Goal: Task Accomplishment & Management: Manage account settings

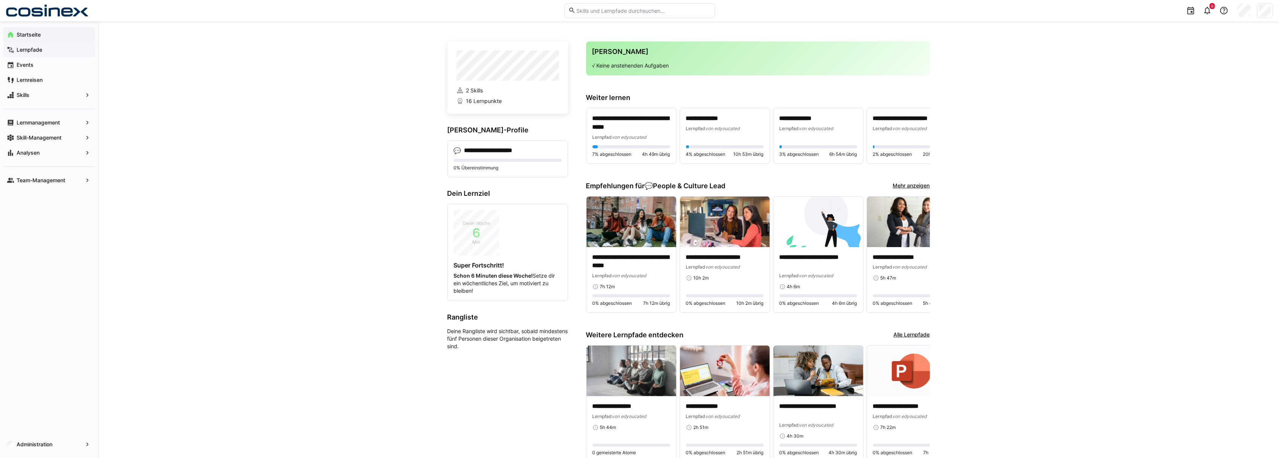
click at [58, 46] on span "Lernpfade" at bounding box center [53, 50] width 76 height 8
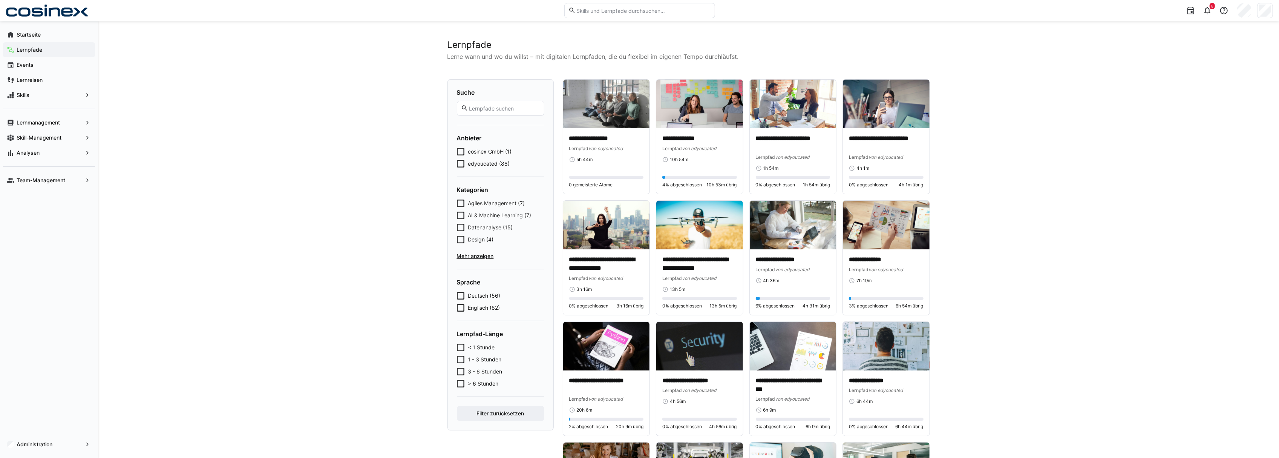
click at [506, 107] on input "text" at bounding box center [504, 108] width 72 height 7
type input "10 Finger"
click at [457, 406] on button "Filter zurücksetzen" at bounding box center [500, 413] width 87 height 15
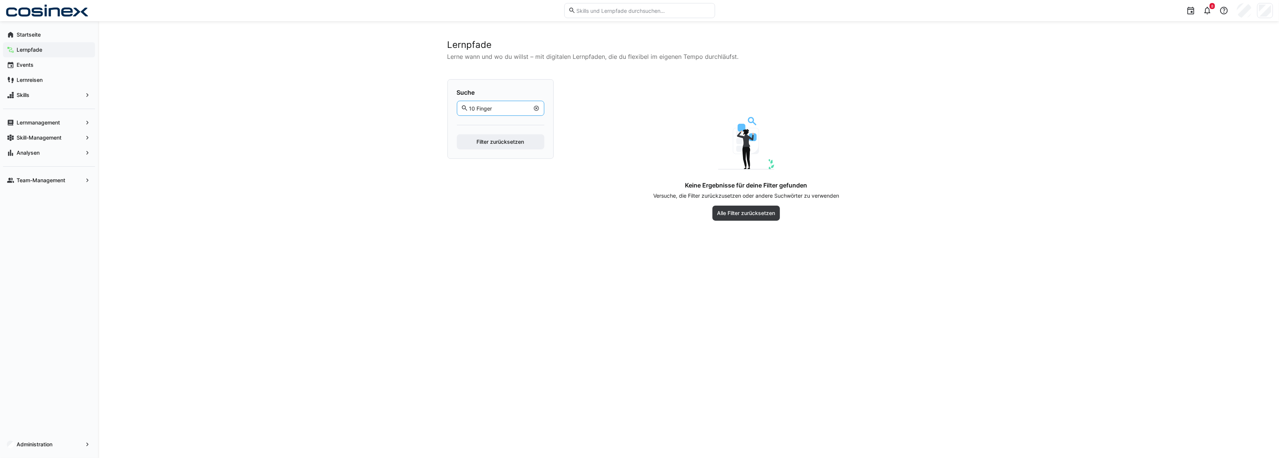
click at [536, 108] on eds-icon at bounding box center [537, 108] width 6 height 6
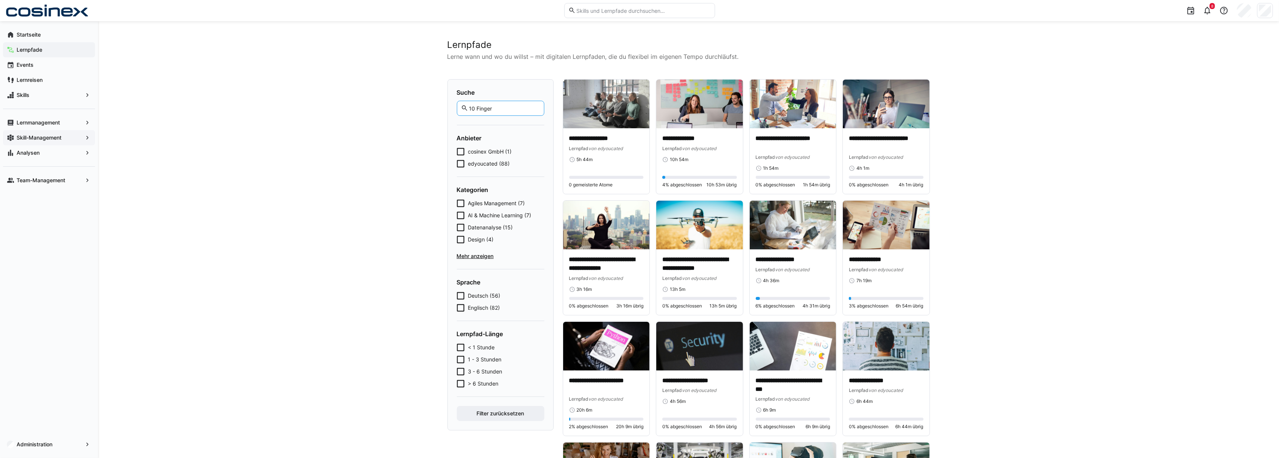
click at [68, 136] on span "Skill-Management" at bounding box center [48, 138] width 67 height 8
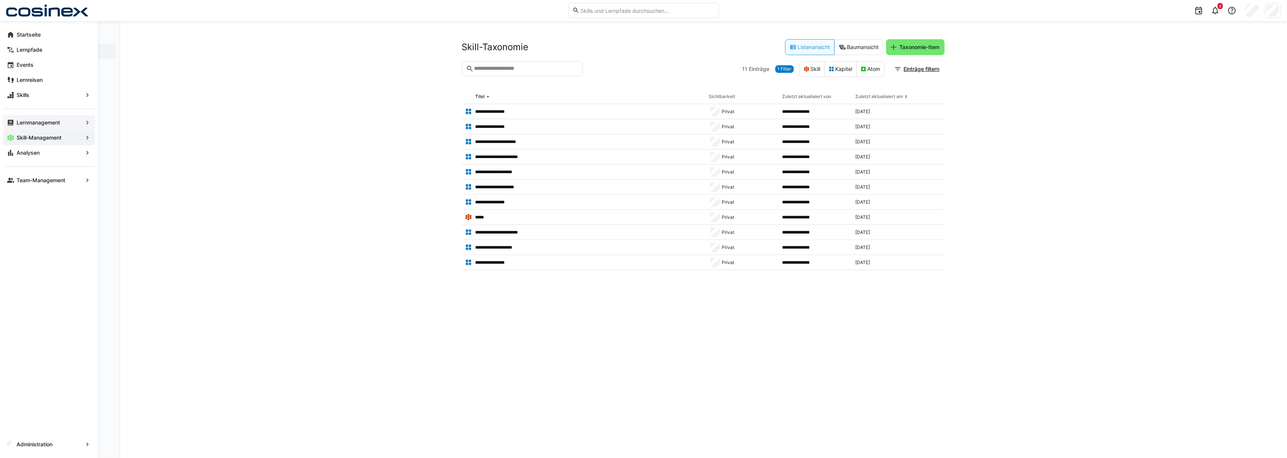
click at [0, 0] on app-navigation-label "Lernmanagement" at bounding box center [0, 0] width 0 height 0
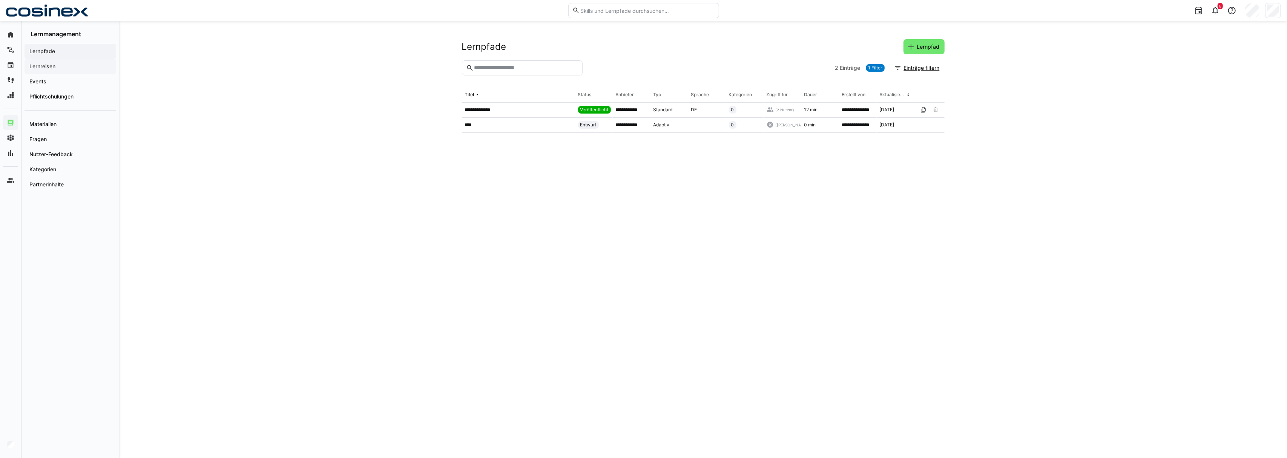
click at [46, 60] on div "Lernreisen" at bounding box center [71, 66] width 92 height 15
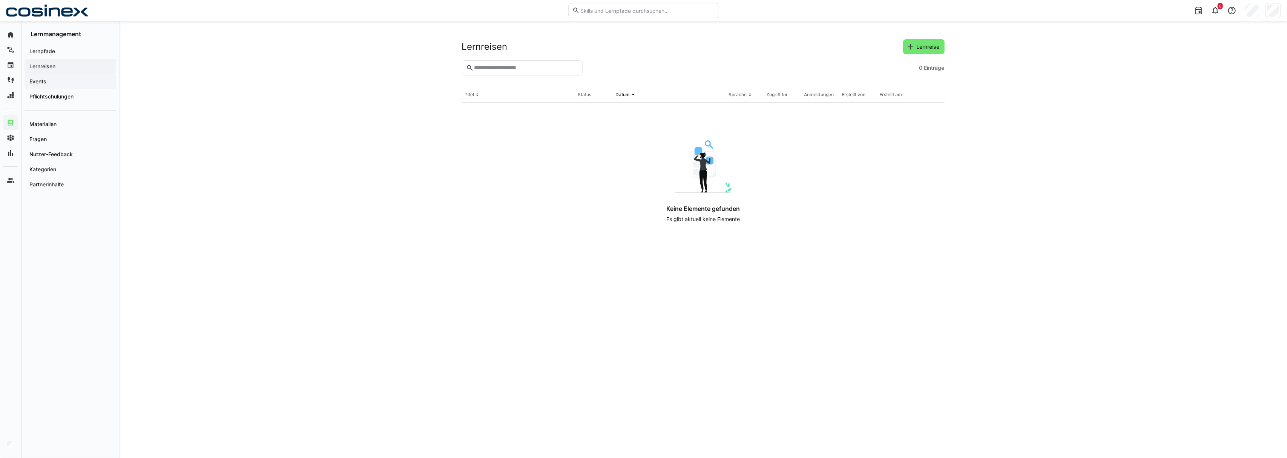
click at [50, 74] on div "Events" at bounding box center [71, 81] width 92 height 15
click at [0, 0] on app-navigation-label "Lernreisen" at bounding box center [0, 0] width 0 height 0
click at [488, 67] on input "text" at bounding box center [525, 67] width 105 height 7
click at [26, 134] on span "Skill-Management" at bounding box center [48, 138] width 67 height 8
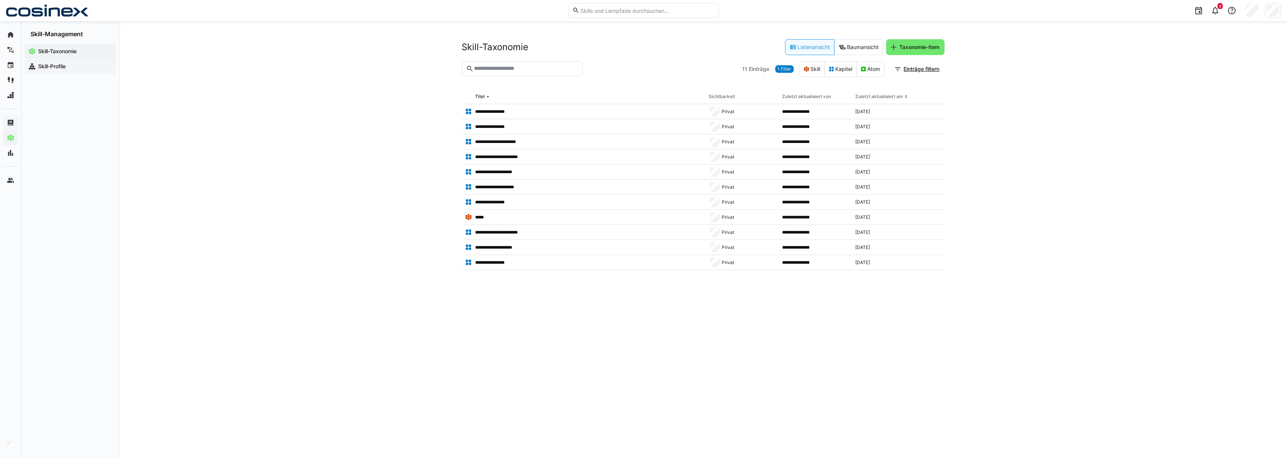
click at [0, 0] on app-navigation-label "Skill-Profile" at bounding box center [0, 0] width 0 height 0
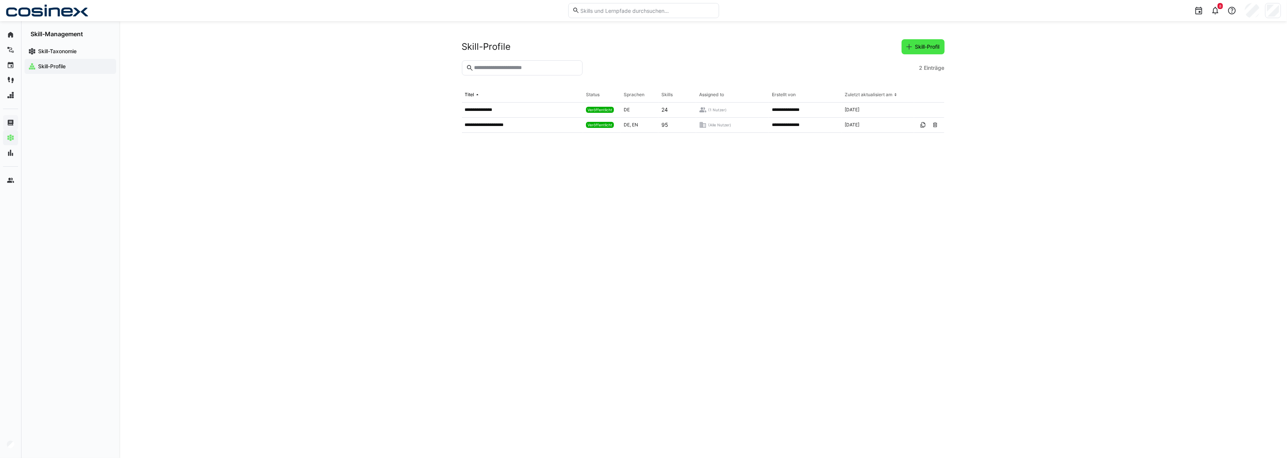
click at [931, 44] on span "Skill-Profil" at bounding box center [927, 47] width 27 height 8
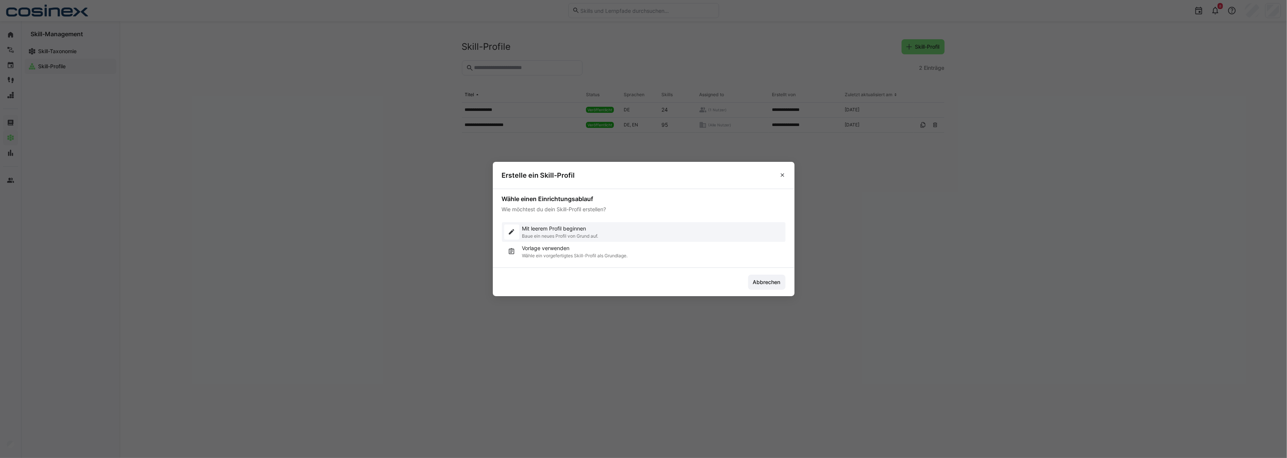
click at [568, 233] on p "Baue ein neues Profil von Grund auf." at bounding box center [560, 236] width 76 height 6
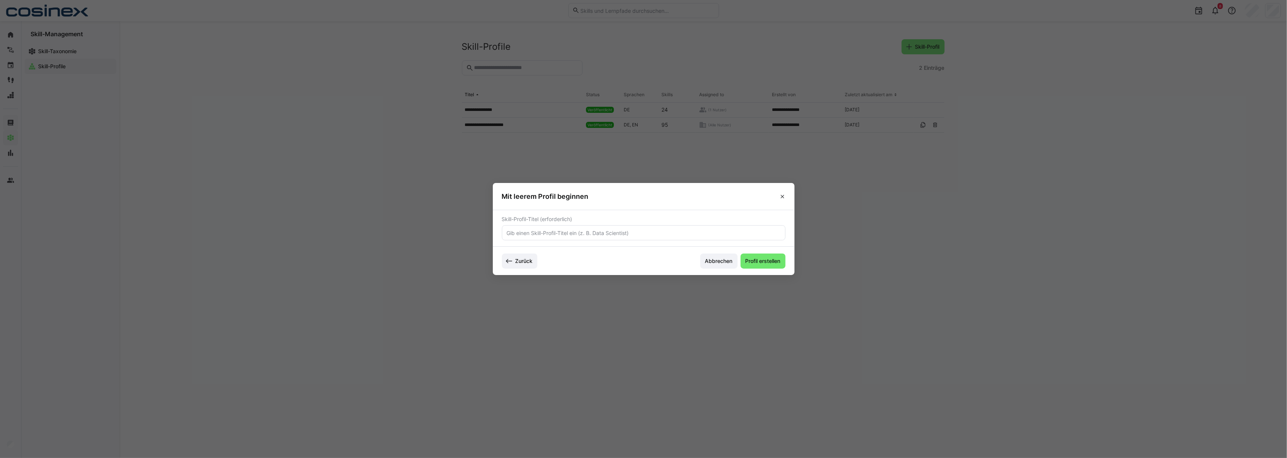
click at [626, 228] on eds-input at bounding box center [644, 232] width 284 height 15
type input "Vertriebler"
click at [777, 260] on span "Profil erstellen" at bounding box center [762, 261] width 37 height 8
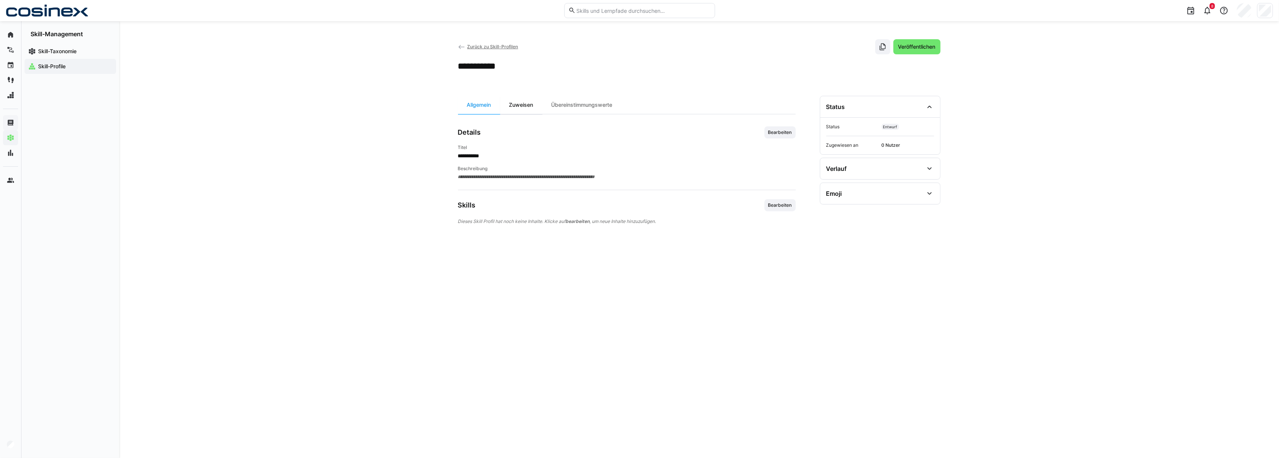
click at [526, 103] on div "Zuweisen" at bounding box center [521, 105] width 42 height 18
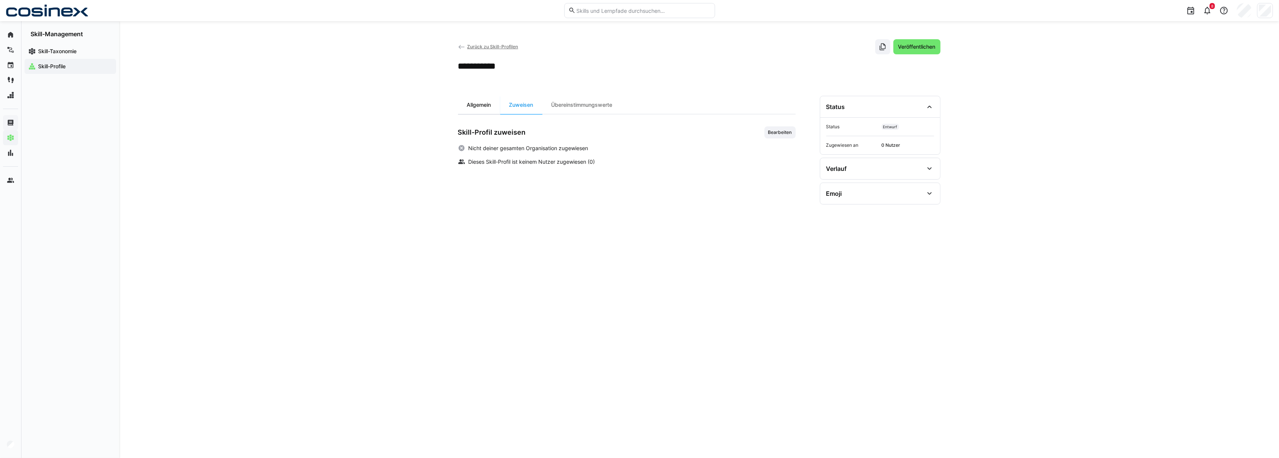
click at [488, 109] on div "Allgemein" at bounding box center [479, 105] width 42 height 18
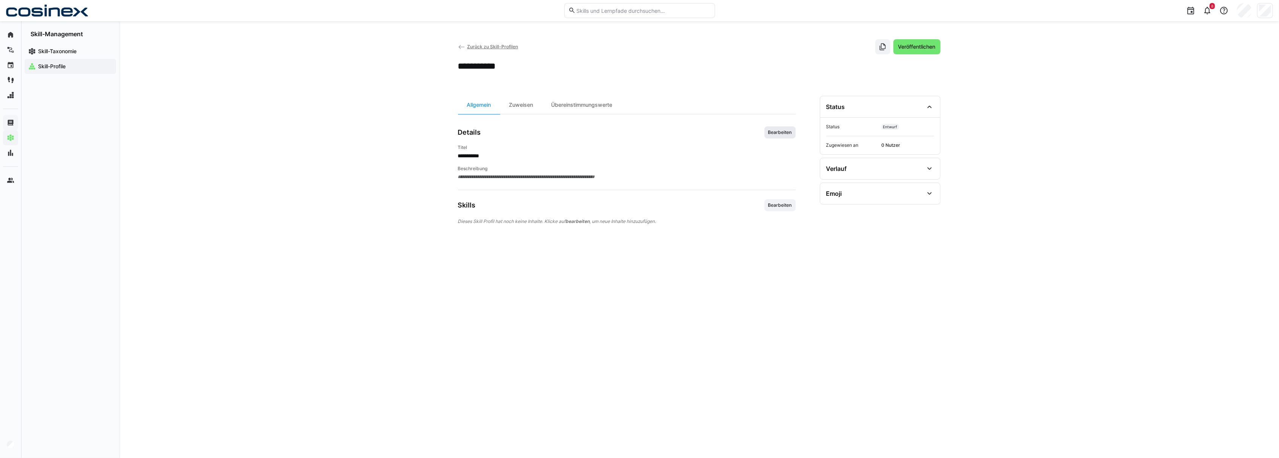
click at [771, 130] on span "Bearbeiten" at bounding box center [780, 132] width 25 height 6
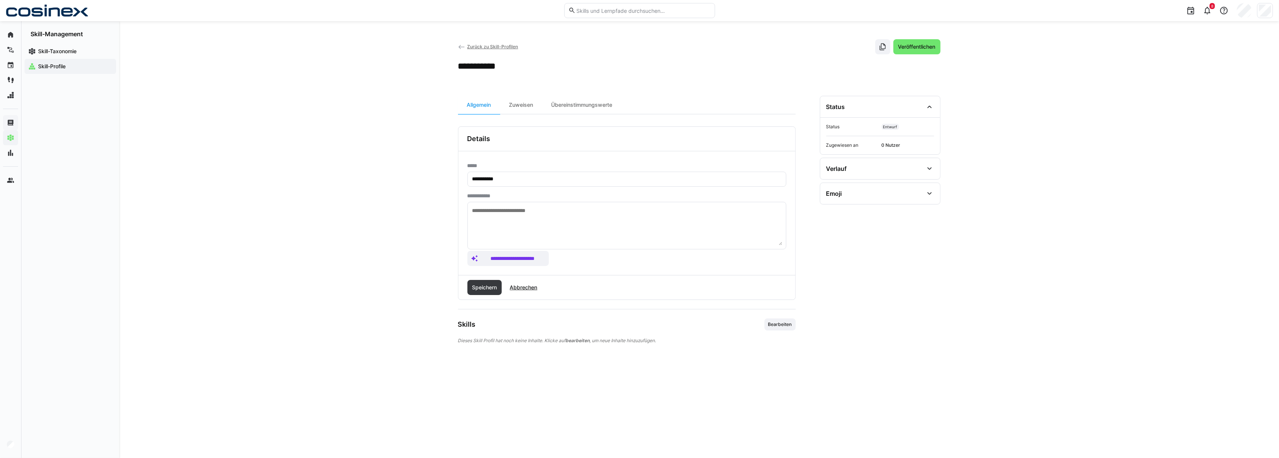
click at [796, 329] on div "**********" at bounding box center [699, 268] width 483 height 344
click at [792, 330] on span "Bearbeiten" at bounding box center [780, 324] width 31 height 12
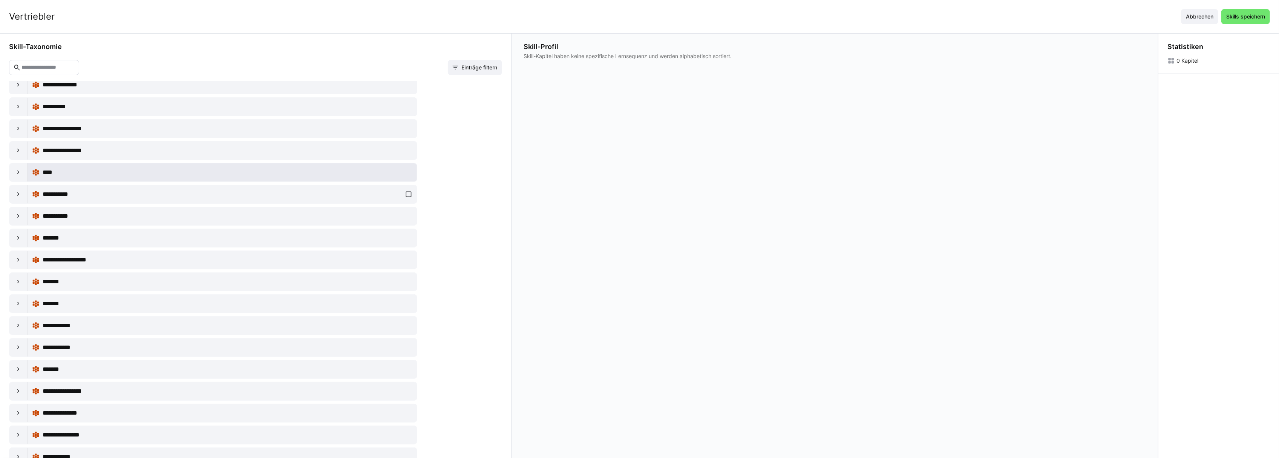
scroll to position [100, 0]
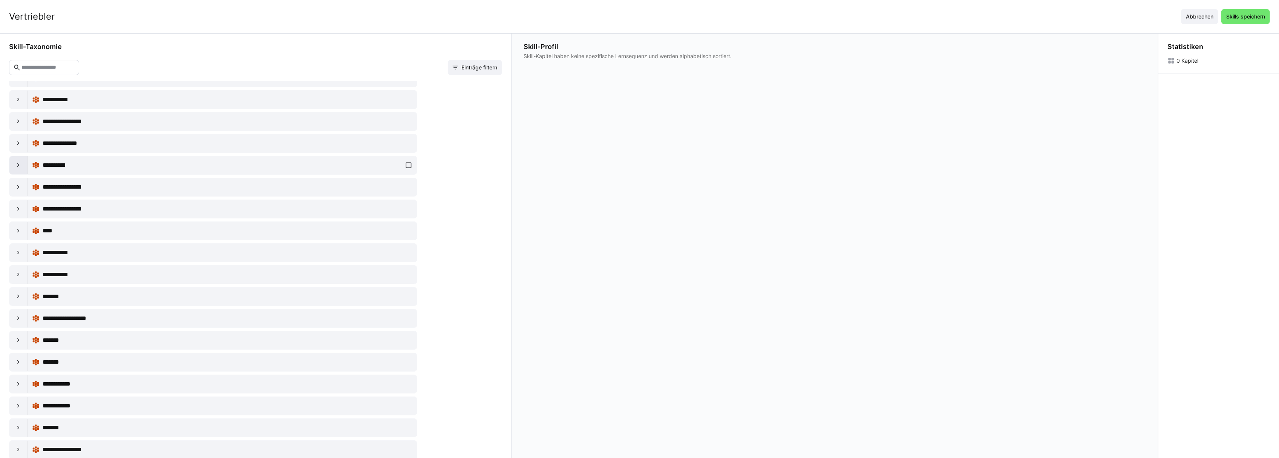
click at [23, 165] on div at bounding box center [18, 165] width 18 height 18
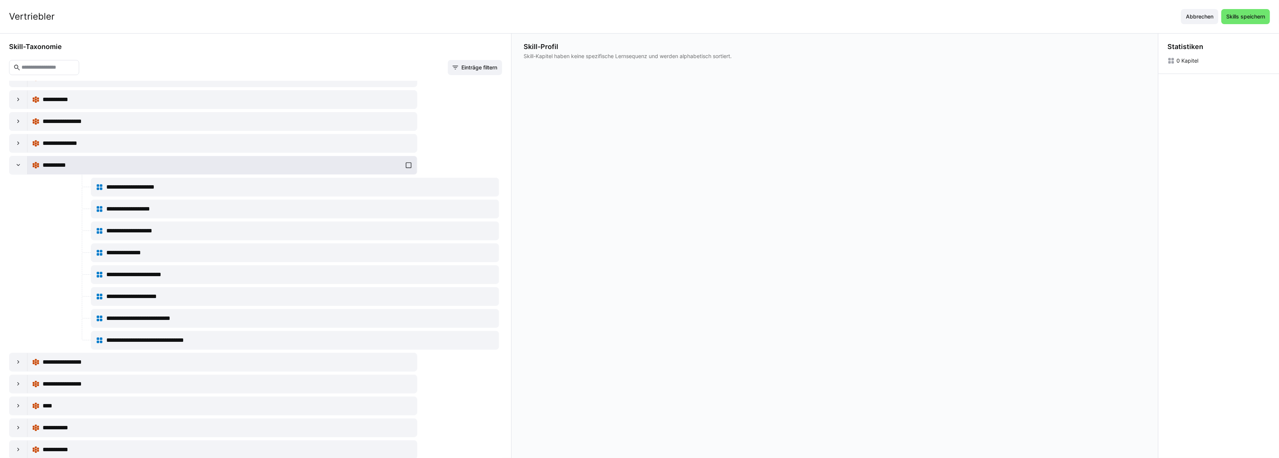
click at [127, 169] on div "**********" at bounding box center [222, 165] width 359 height 9
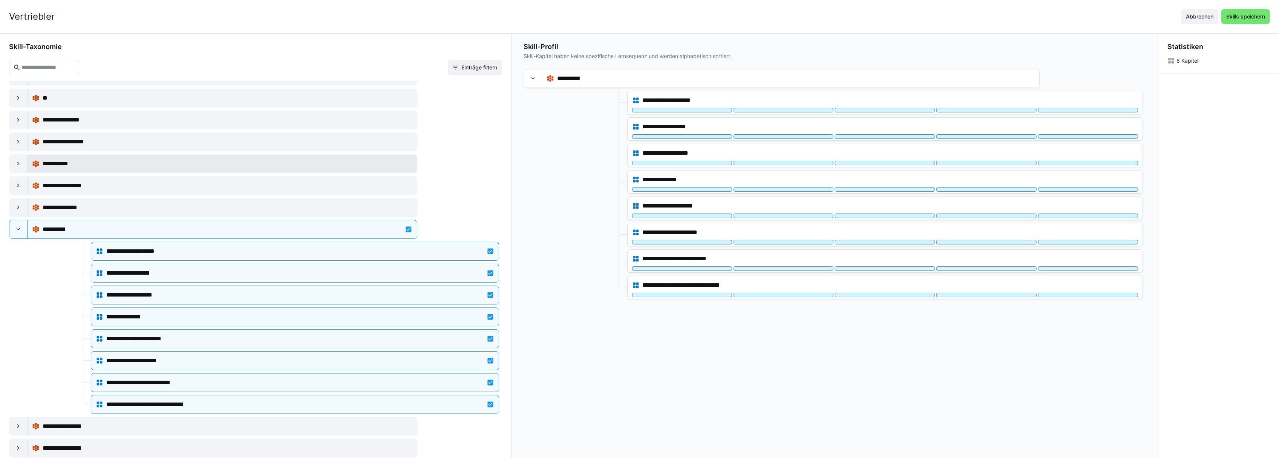
scroll to position [0, 0]
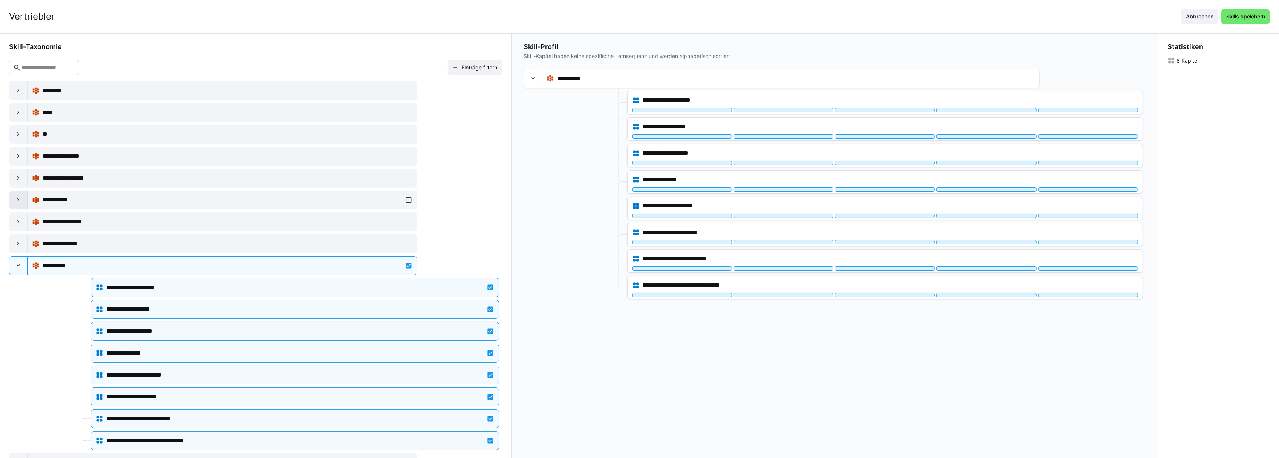
click at [14, 201] on div at bounding box center [18, 200] width 18 height 18
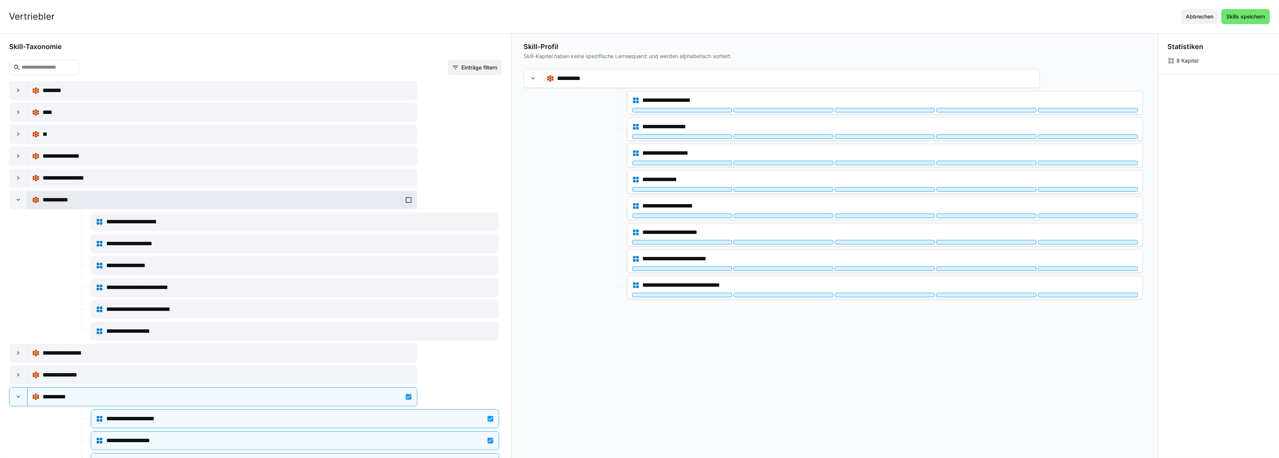
click at [287, 202] on div "**********" at bounding box center [222, 199] width 359 height 9
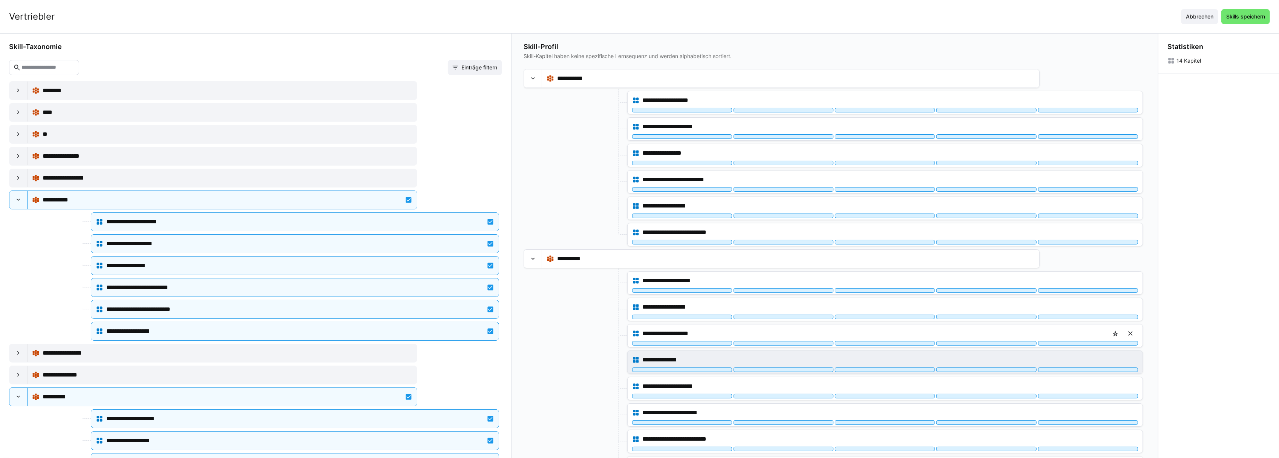
drag, startPoint x: 1118, startPoint y: 337, endPoint x: 1029, endPoint y: 365, distance: 93.4
click at [1118, 337] on eds-icon at bounding box center [1116, 334] width 8 height 8
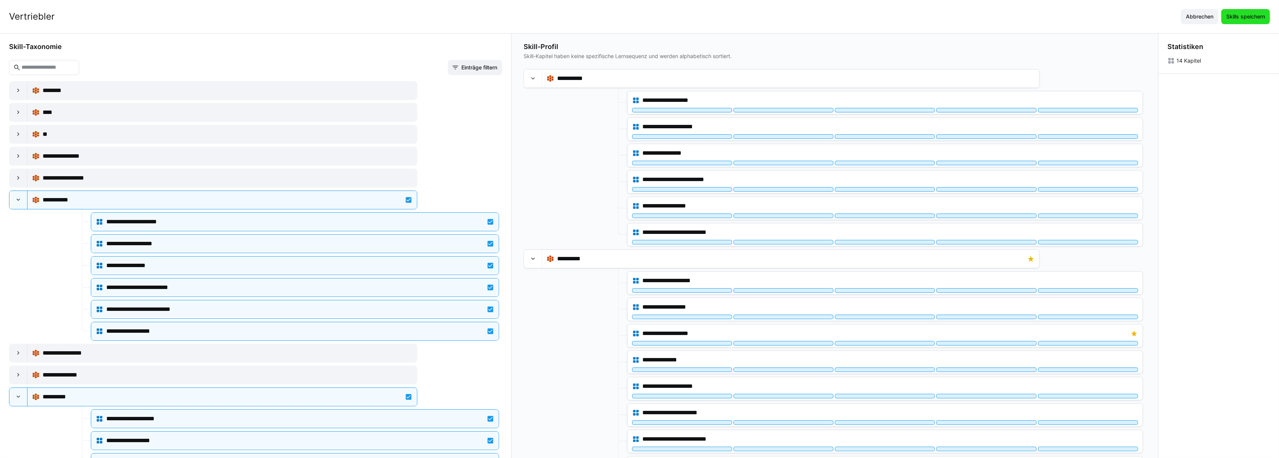
click at [1259, 16] on span "Skills speichern" at bounding box center [1245, 17] width 41 height 8
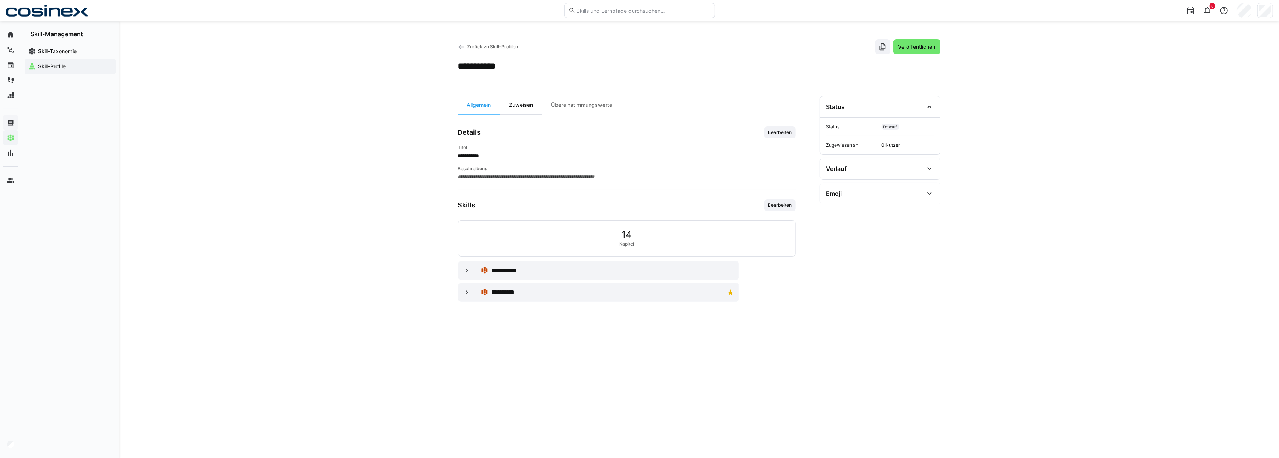
click at [513, 108] on div "Zuweisen" at bounding box center [521, 105] width 42 height 18
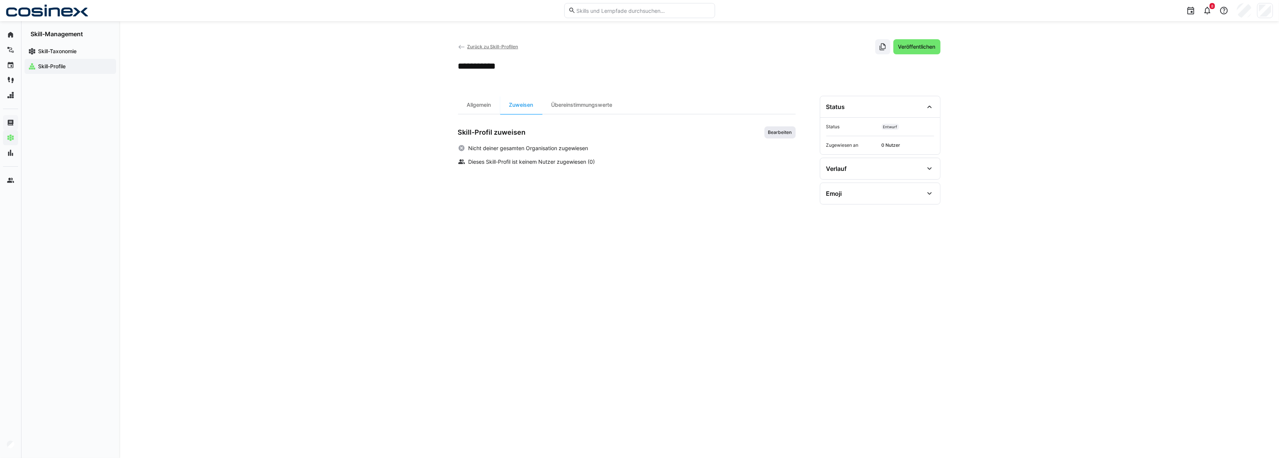
click at [778, 135] on span "Bearbeiten" at bounding box center [780, 132] width 25 height 6
click at [524, 233] on eds-input at bounding box center [627, 238] width 319 height 15
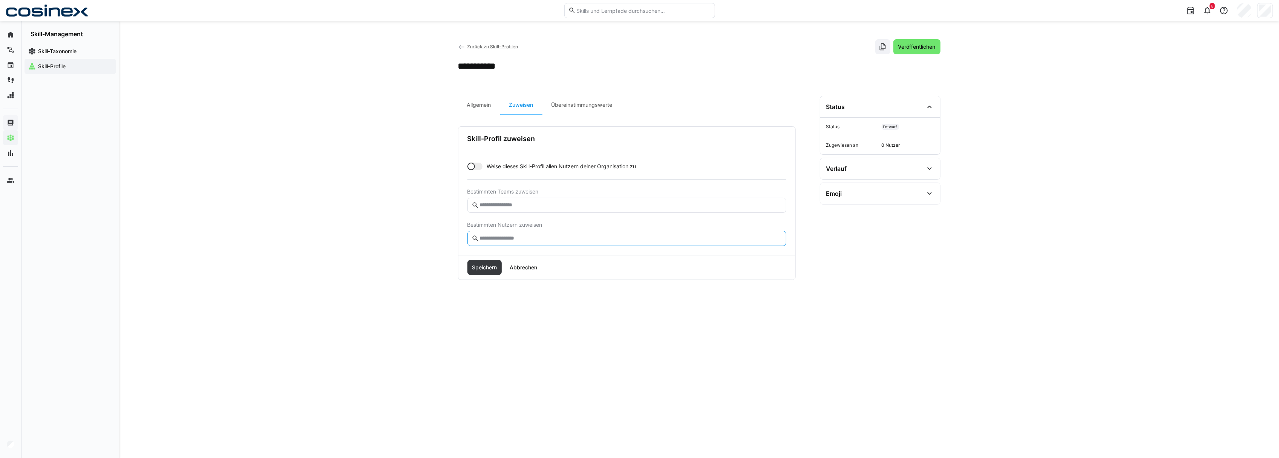
click at [527, 238] on input "text" at bounding box center [630, 238] width 303 height 7
type input "***"
drag, startPoint x: 563, startPoint y: 259, endPoint x: 559, endPoint y: 282, distance: 23.3
click at [562, 259] on div at bounding box center [627, 261] width 307 height 12
click at [488, 285] on span "Speichern" at bounding box center [484, 286] width 27 height 8
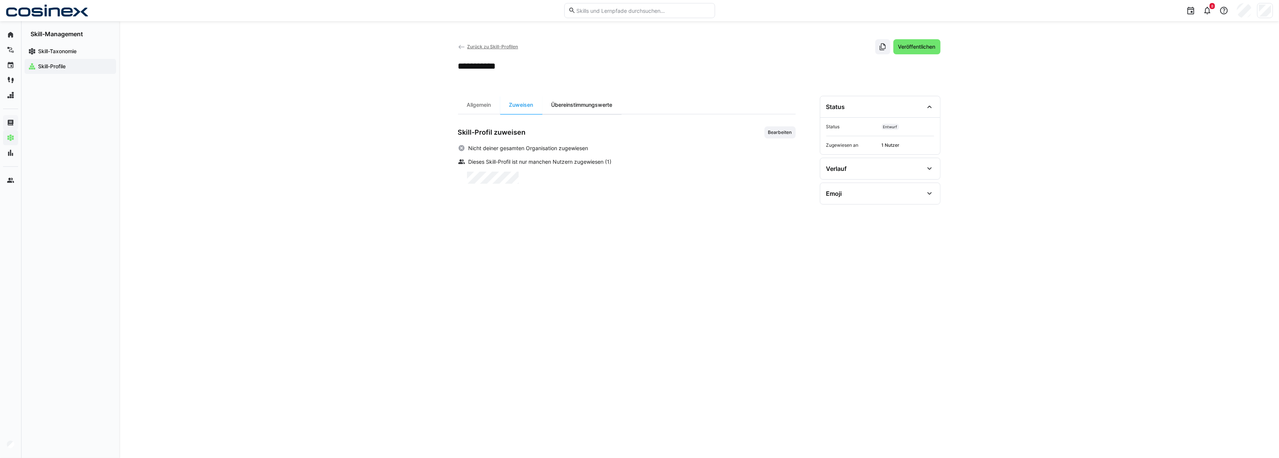
click at [570, 106] on div "Übereinstimmungswerte" at bounding box center [582, 105] width 79 height 18
click at [83, 52] on span "Skill-Taxonomie" at bounding box center [74, 52] width 75 height 8
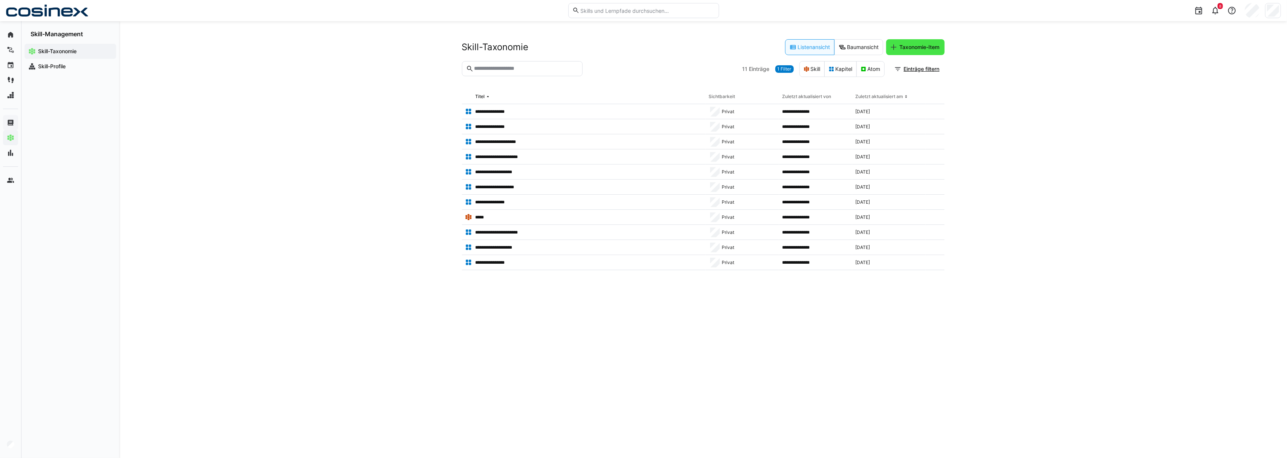
click at [937, 46] on span "Taxonomie-Item" at bounding box center [919, 47] width 42 height 8
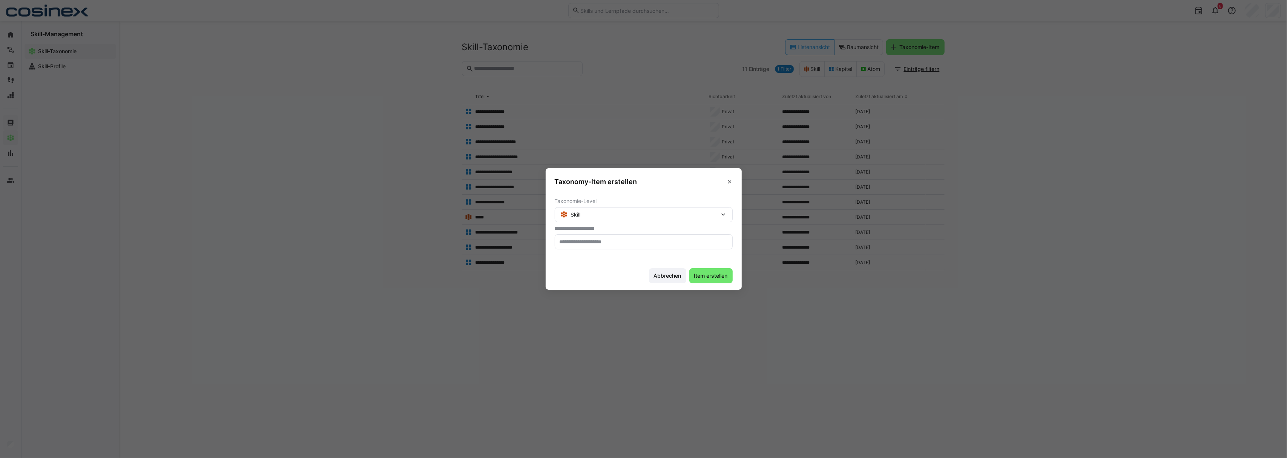
click at [590, 217] on div "Skill" at bounding box center [639, 214] width 159 height 7
click at [585, 228] on div "Skill" at bounding box center [644, 234] width 178 height 15
click at [677, 273] on span "Abbrechen" at bounding box center [668, 276] width 30 height 8
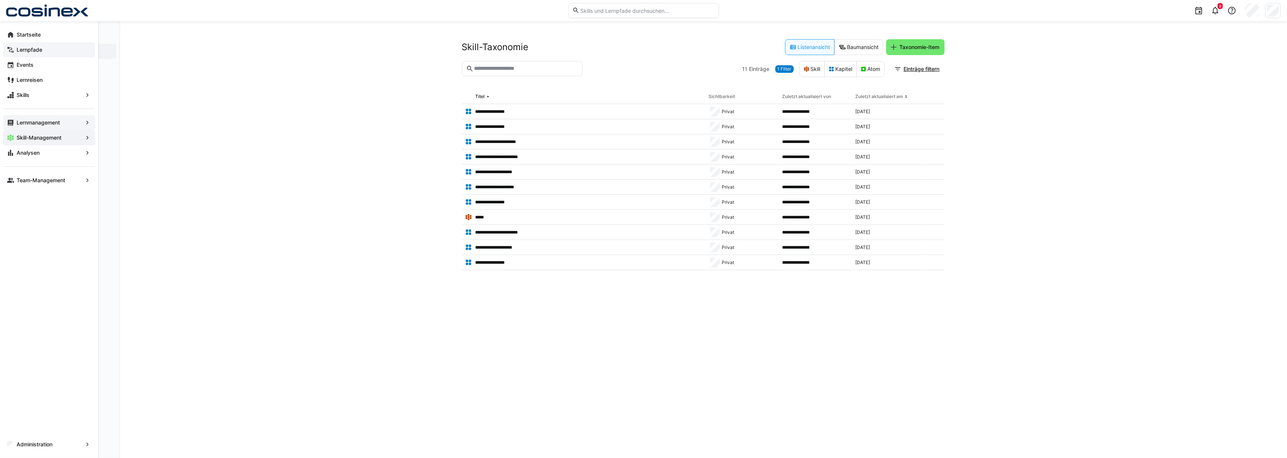
click at [0, 0] on app-navigation-label "Lernpfade" at bounding box center [0, 0] width 0 height 0
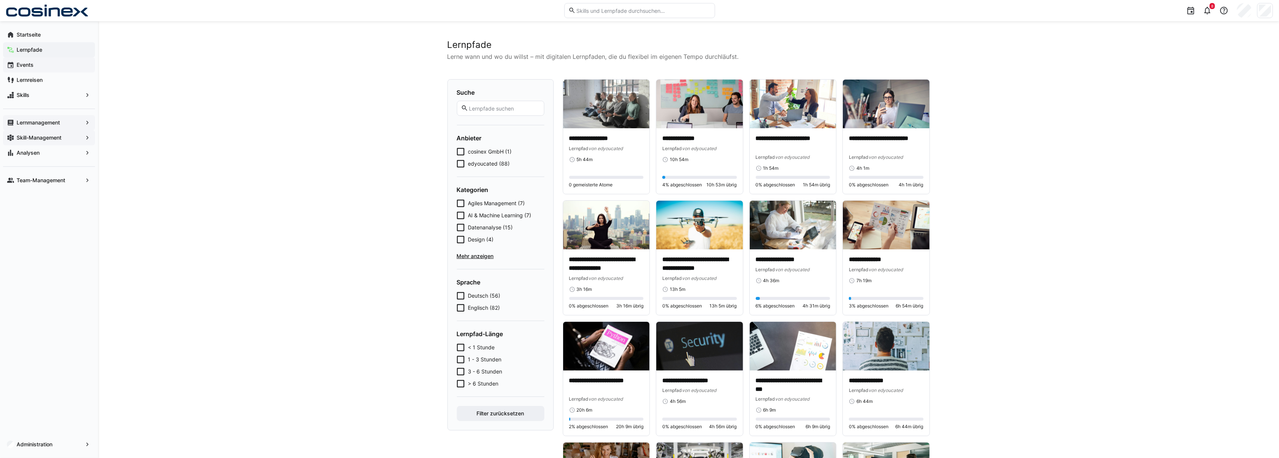
click at [35, 65] on span "Events" at bounding box center [53, 65] width 76 height 8
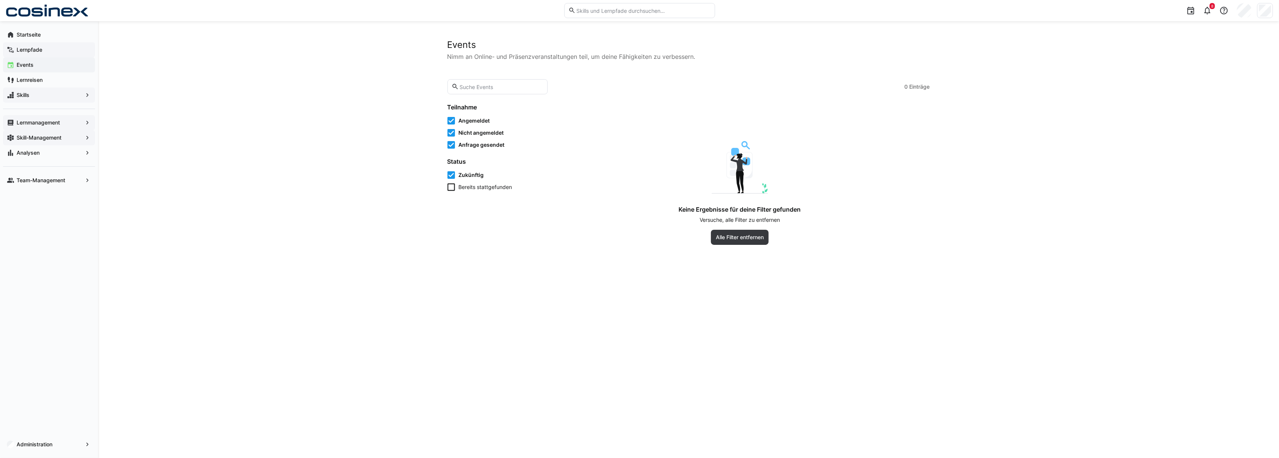
click at [35, 95] on span "Skills" at bounding box center [48, 95] width 67 height 8
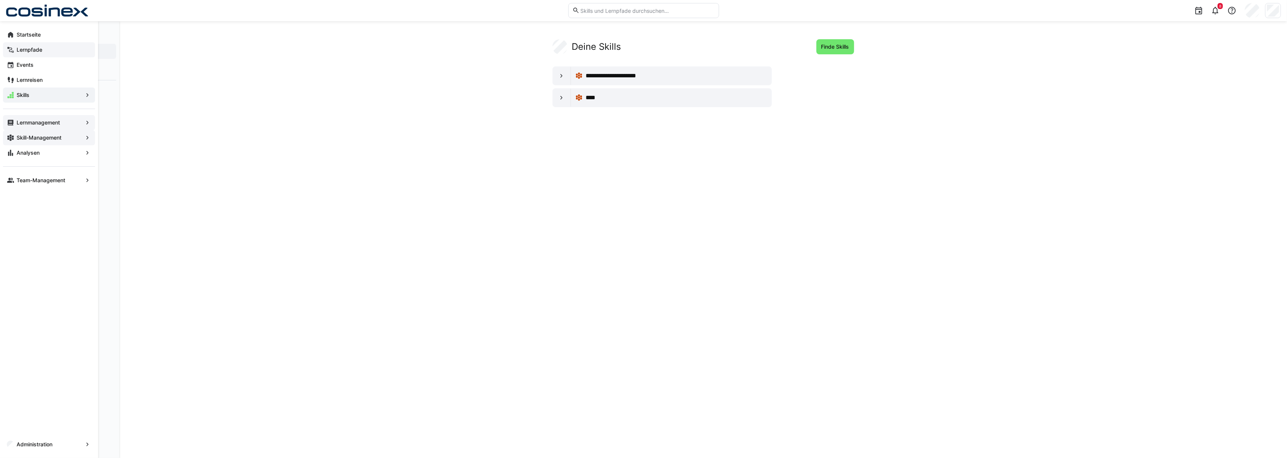
click at [0, 0] on app-navigation-label "Lernpfade" at bounding box center [0, 0] width 0 height 0
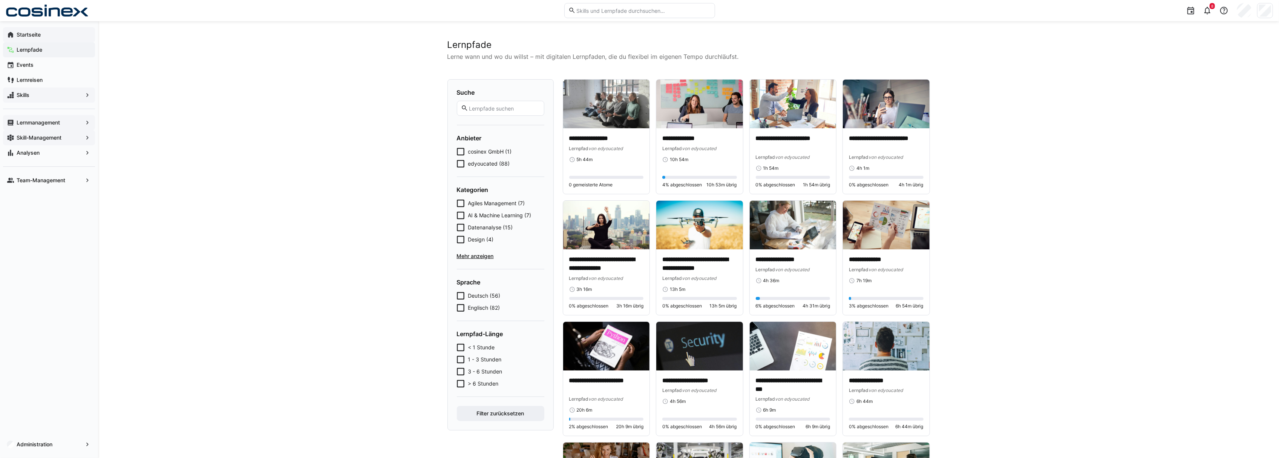
click at [47, 35] on span "Startseite" at bounding box center [53, 35] width 76 height 8
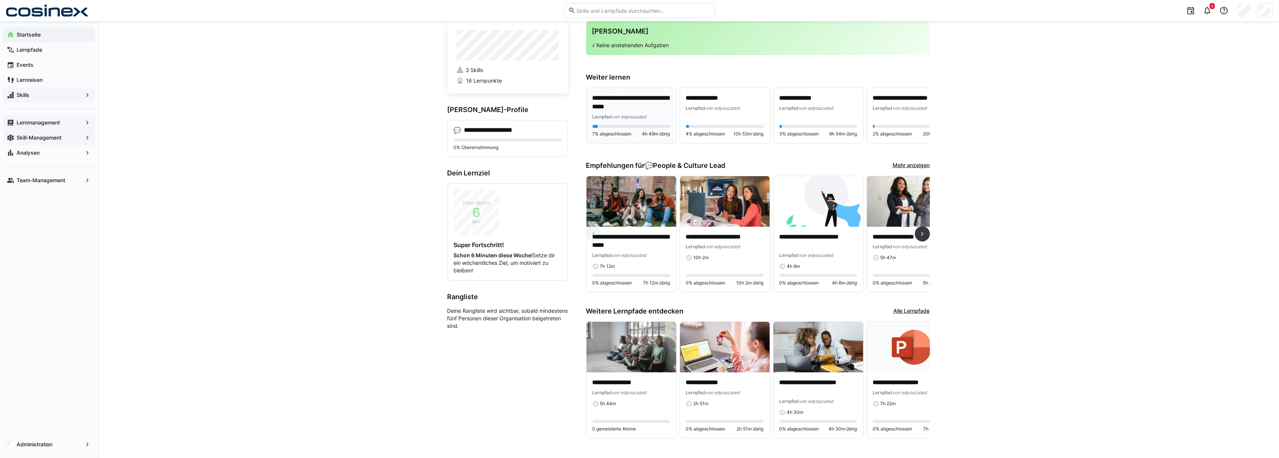
scroll to position [32, 0]
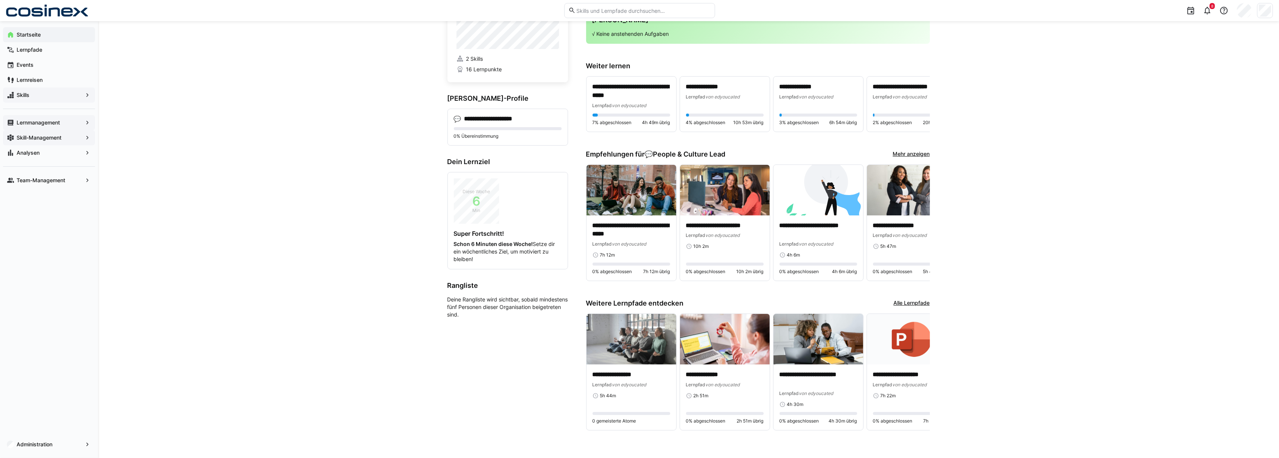
click at [920, 154] on link "Mehr anzeigen" at bounding box center [911, 154] width 37 height 8
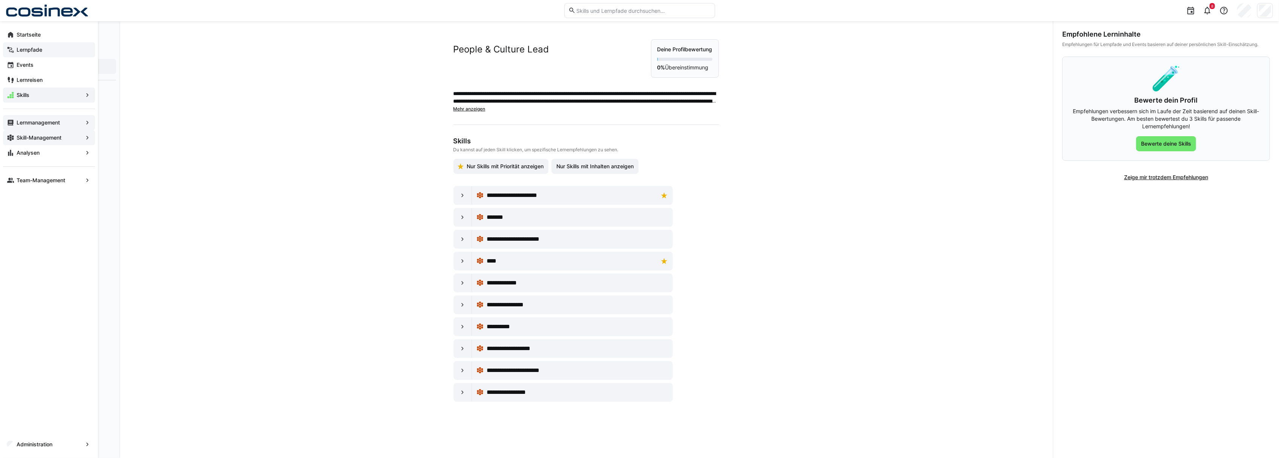
click at [0, 0] on app-navigation-label "Lernpfade" at bounding box center [0, 0] width 0 height 0
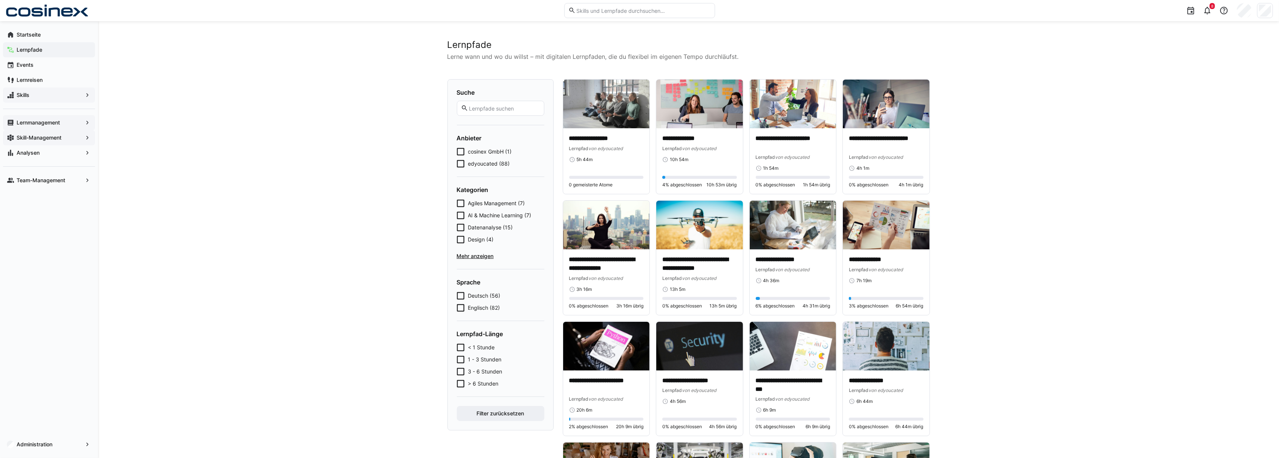
click at [0, 0] on app-navigation-label "Lernmanagement" at bounding box center [0, 0] width 0 height 0
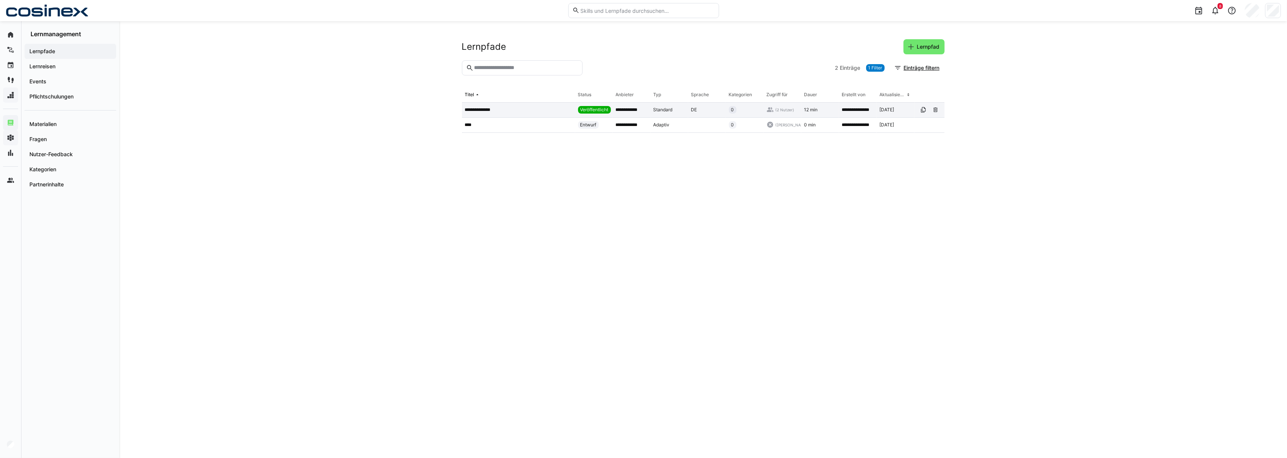
click at [483, 111] on p "**********" at bounding box center [482, 110] width 35 height 6
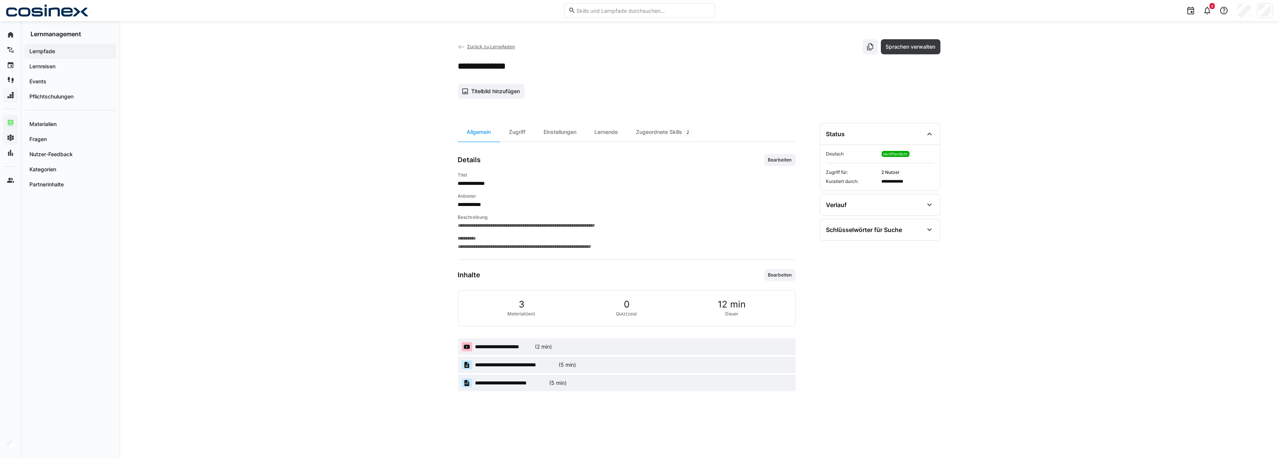
click at [465, 48] on eds-icon at bounding box center [462, 47] width 8 height 8
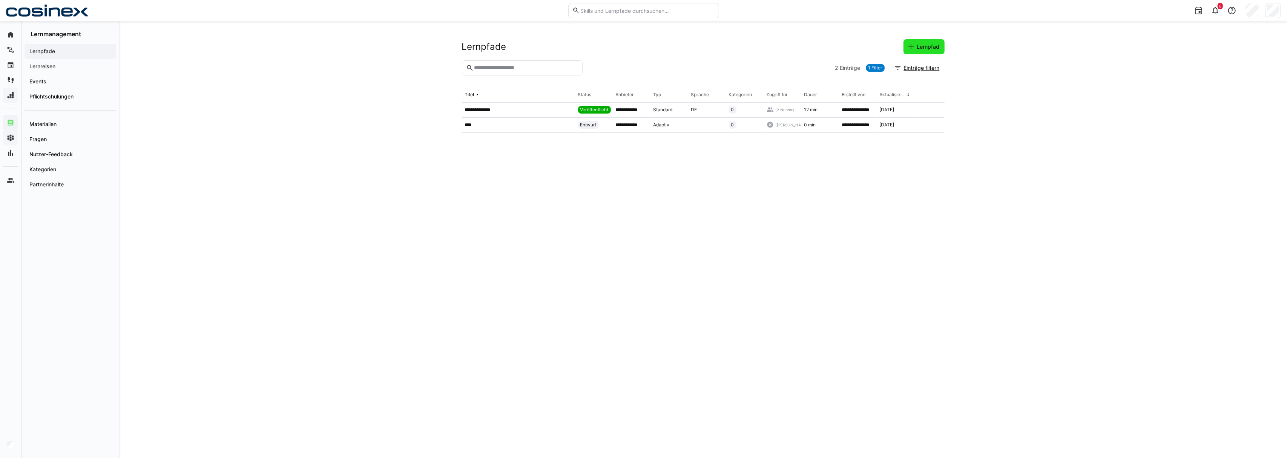
click at [931, 53] on span "Lernpfad" at bounding box center [923, 46] width 41 height 15
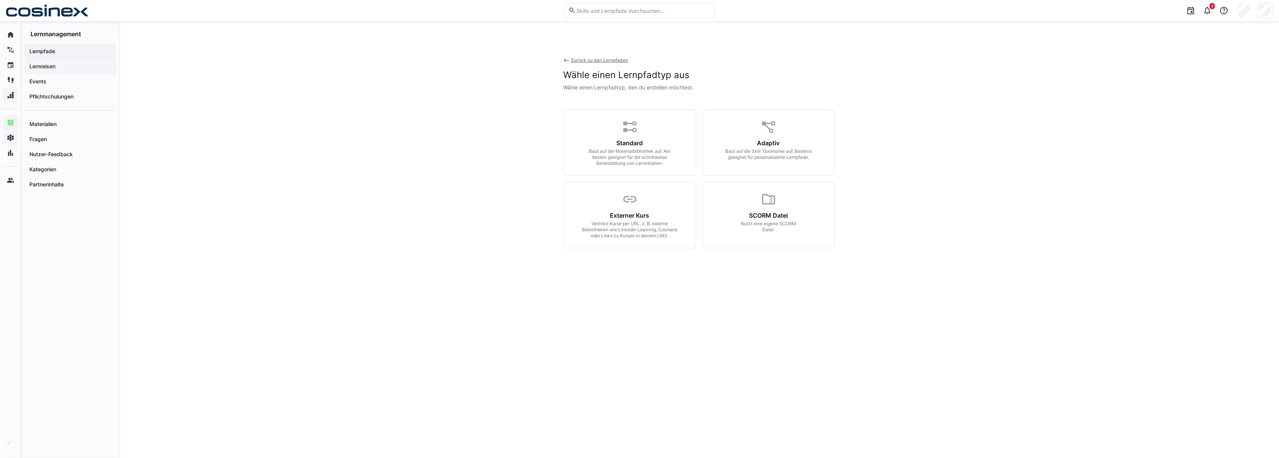
click at [46, 70] on span "Lernreisen" at bounding box center [70, 67] width 84 height 8
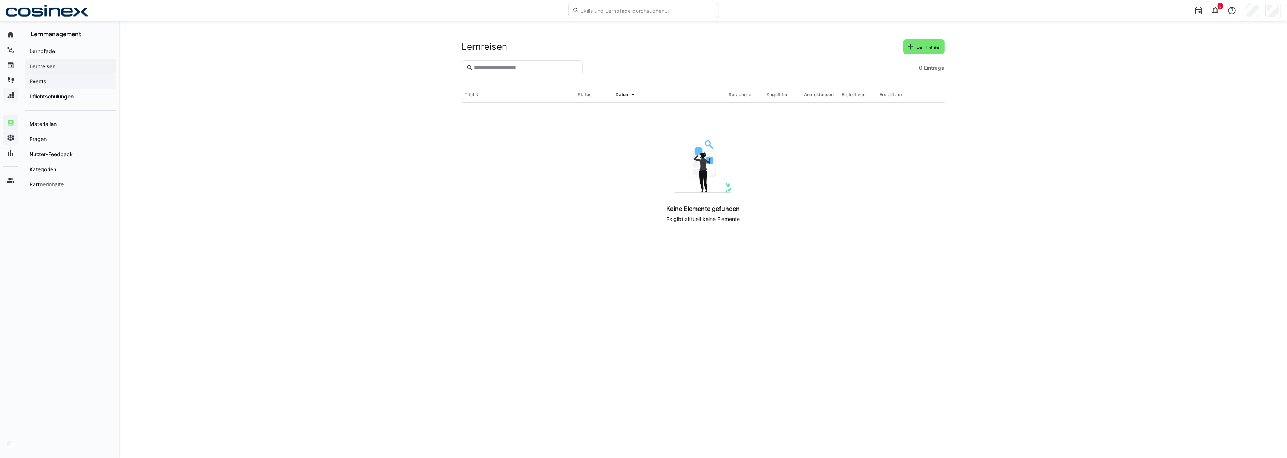
click at [47, 78] on span "Events" at bounding box center [70, 82] width 84 height 8
click at [0, 0] on app-navigation-label "Pflichtschulungen" at bounding box center [0, 0] width 0 height 0
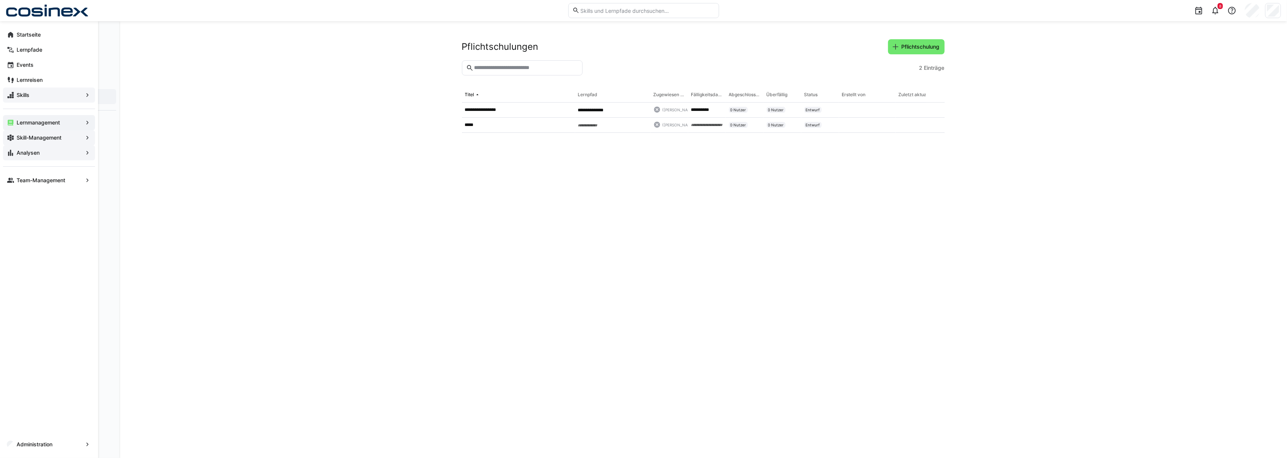
click at [0, 0] on app-navigation-label "Analysen" at bounding box center [0, 0] width 0 height 0
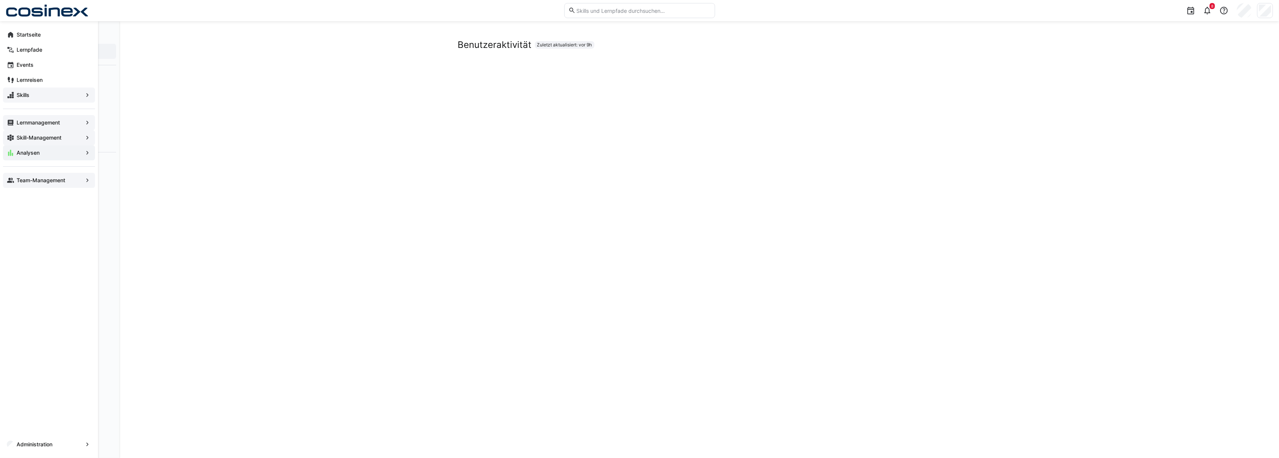
click at [0, 0] on app-navigation-label "Team-Management" at bounding box center [0, 0] width 0 height 0
click at [0, 0] on app-navigation-label "Skill-Management" at bounding box center [0, 0] width 0 height 0
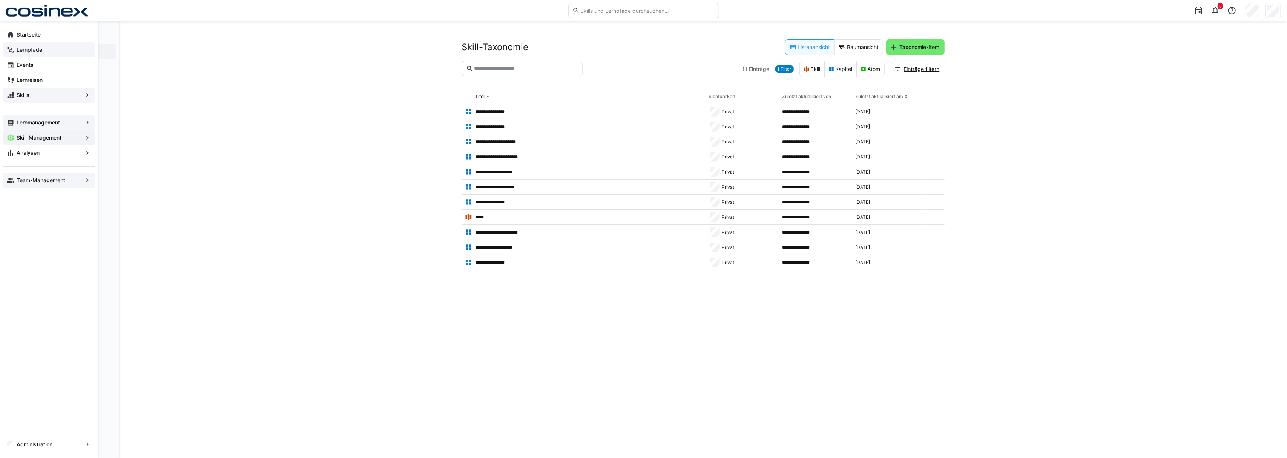
click at [25, 44] on div "Lernpfade" at bounding box center [49, 49] width 92 height 15
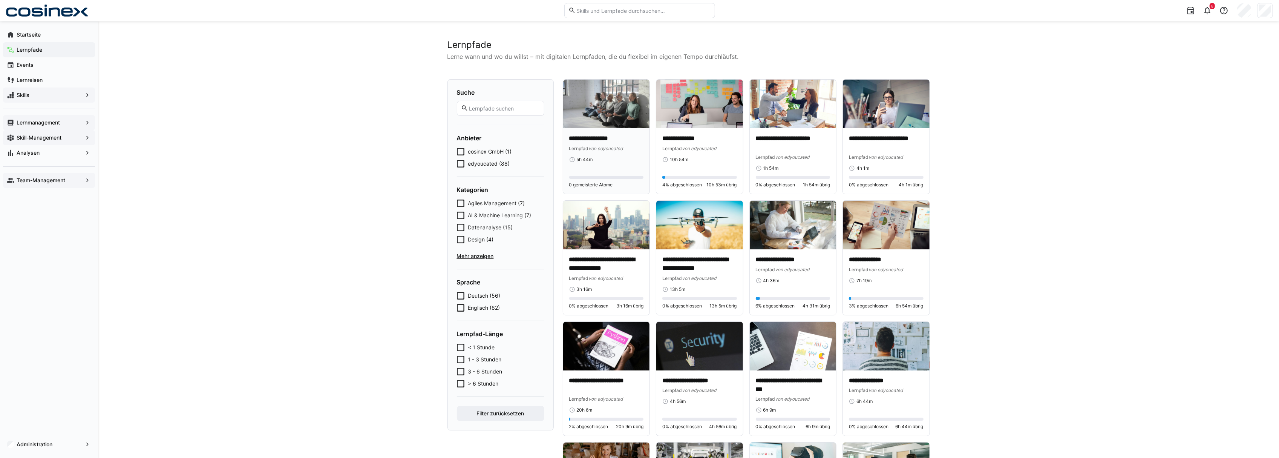
click at [626, 147] on div "Lernpfad von edyoucated" at bounding box center [606, 148] width 75 height 8
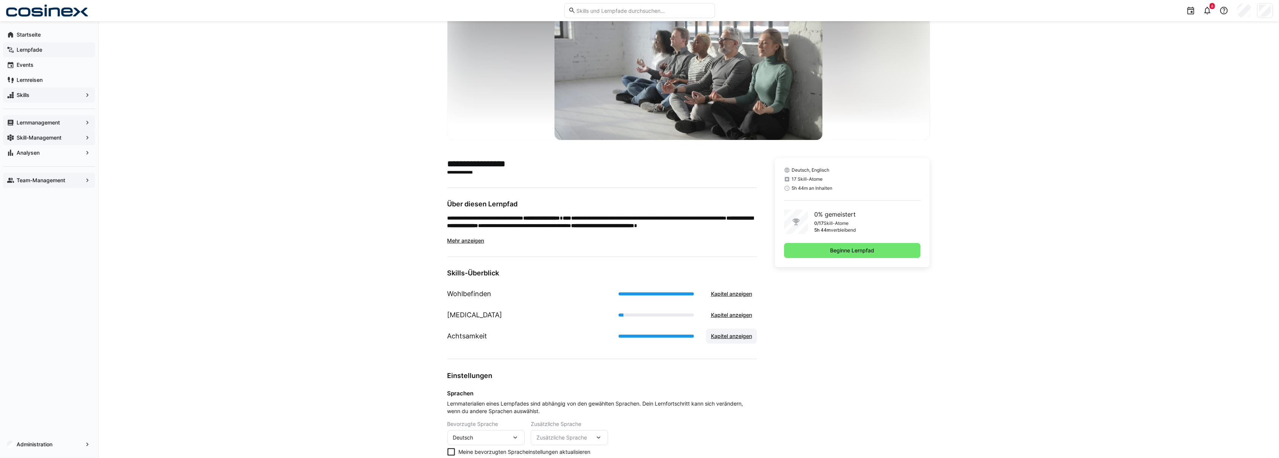
scroll to position [97, 0]
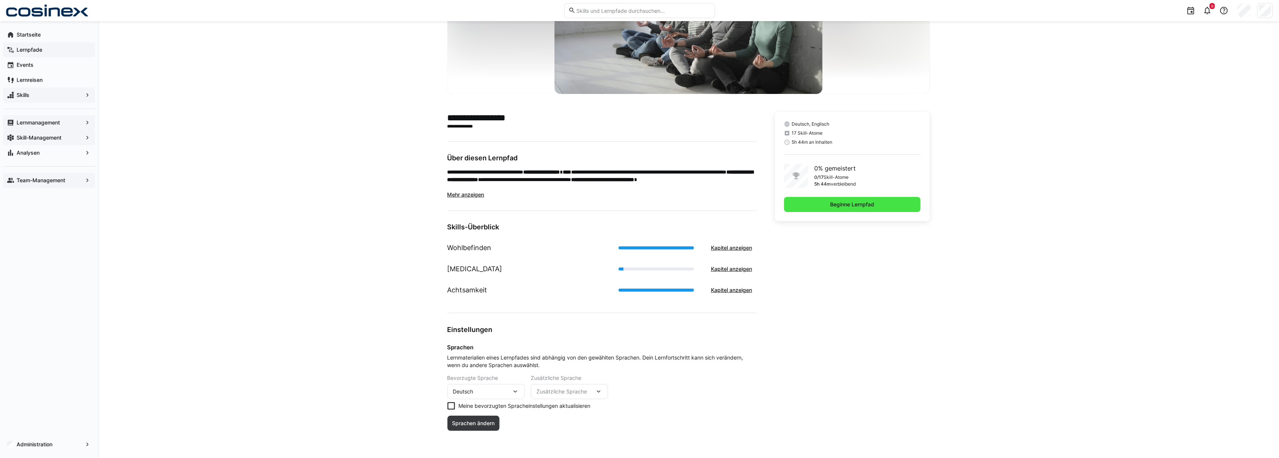
click at [857, 202] on span "Beginne Lernpfad" at bounding box center [852, 205] width 46 height 8
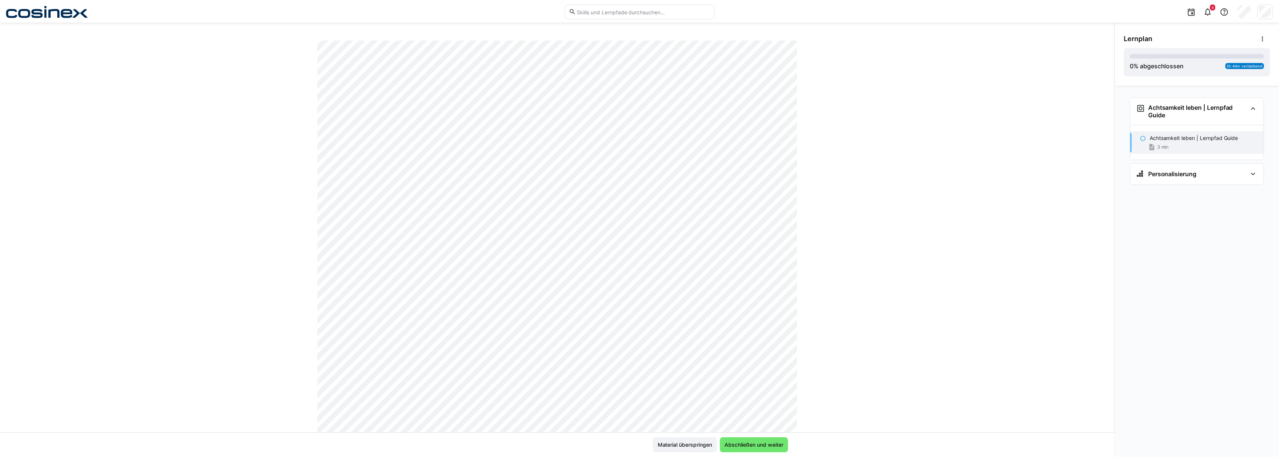
scroll to position [100, 0]
drag, startPoint x: 779, startPoint y: 448, endPoint x: 912, endPoint y: 377, distance: 150.6
click at [912, 377] on app-classroom-main-layout "Achtsamkeit leben Achtsamkeit leben | Lernpfad Guide 3 LP Material überspringen…" at bounding box center [560, 248] width 1121 height 419
click at [788, 446] on span "Abschließen und weiter" at bounding box center [758, 446] width 61 height 8
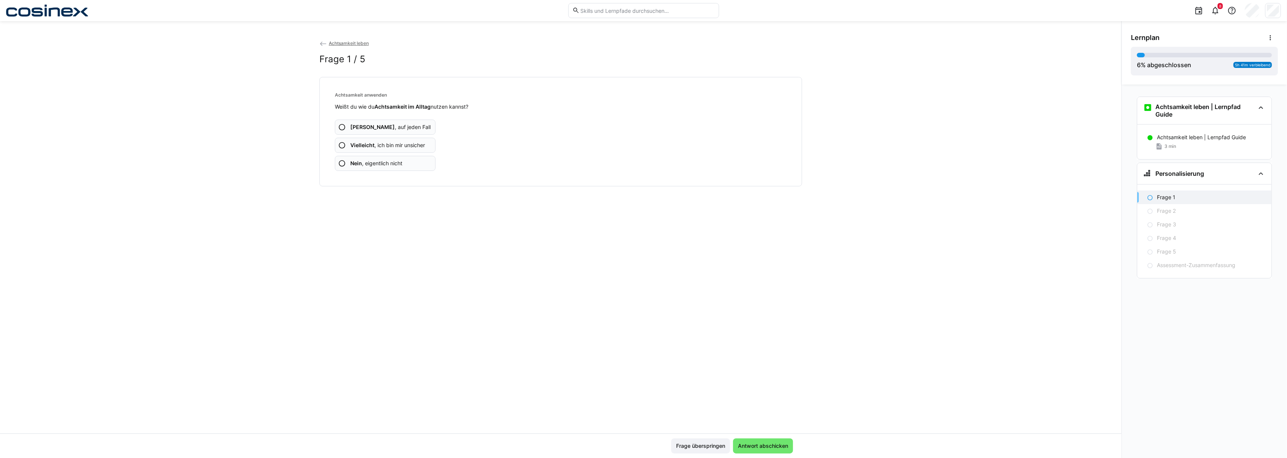
click at [327, 43] on eds-icon at bounding box center [323, 44] width 8 height 8
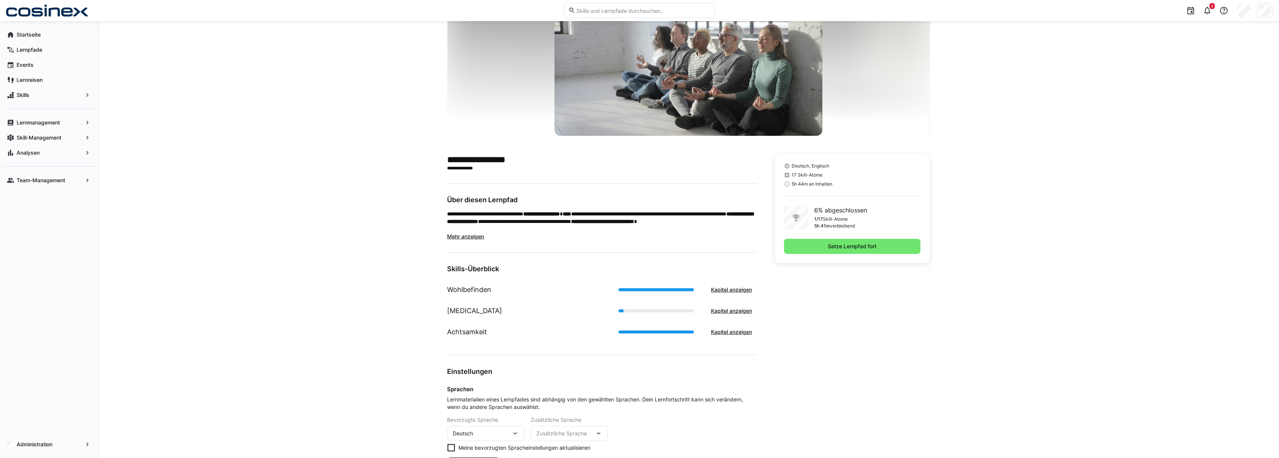
scroll to position [50, 0]
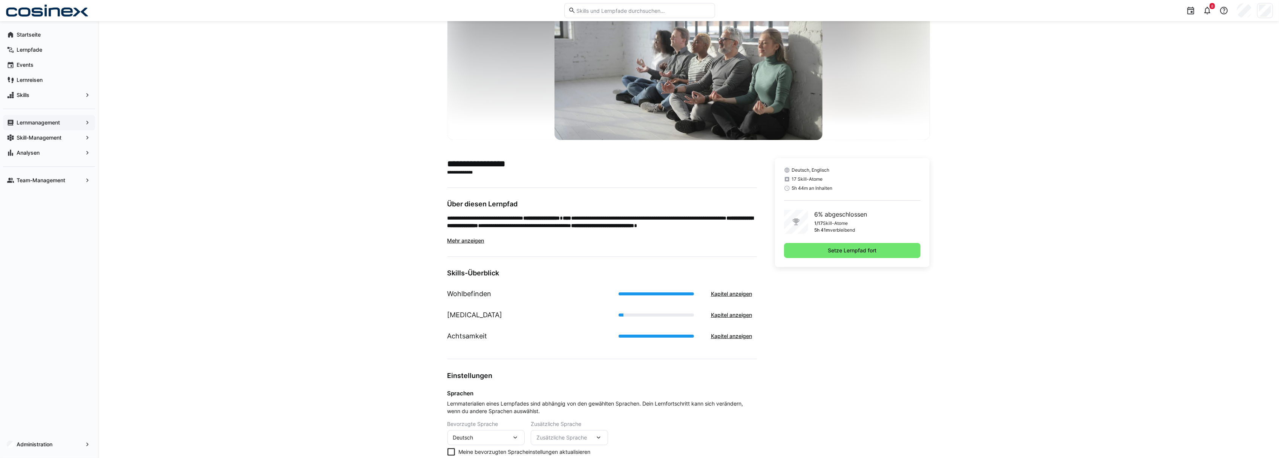
click at [0, 0] on app-navigation-label "Lernmanagement" at bounding box center [0, 0] width 0 height 0
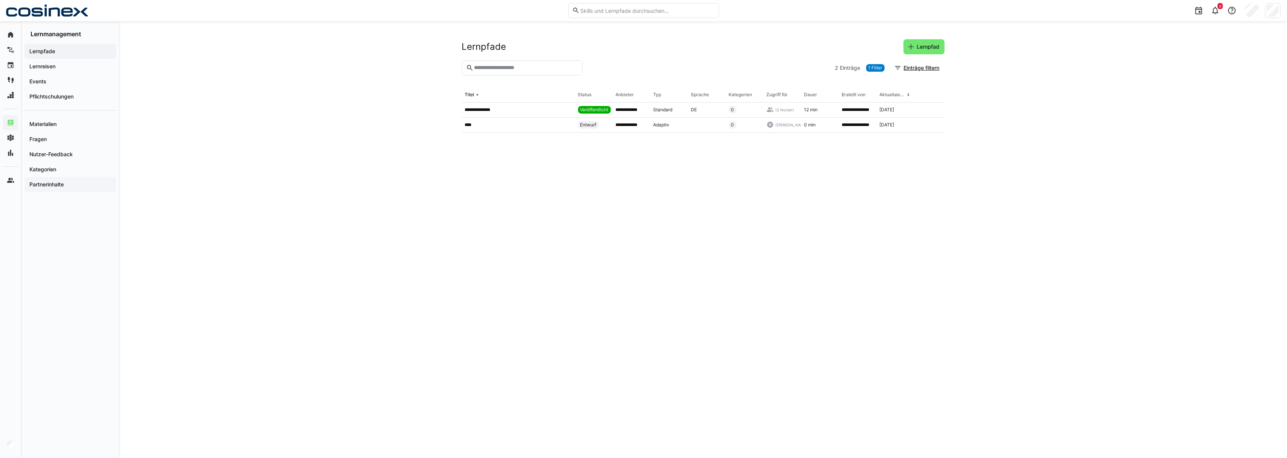
click at [57, 189] on div "Partnerinhalte" at bounding box center [71, 184] width 92 height 15
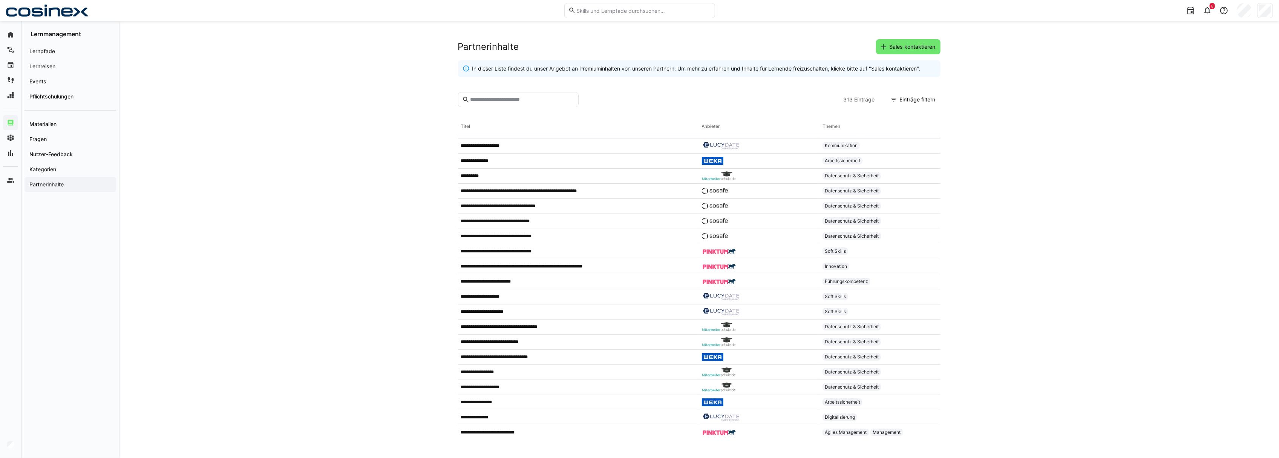
scroll to position [444, 0]
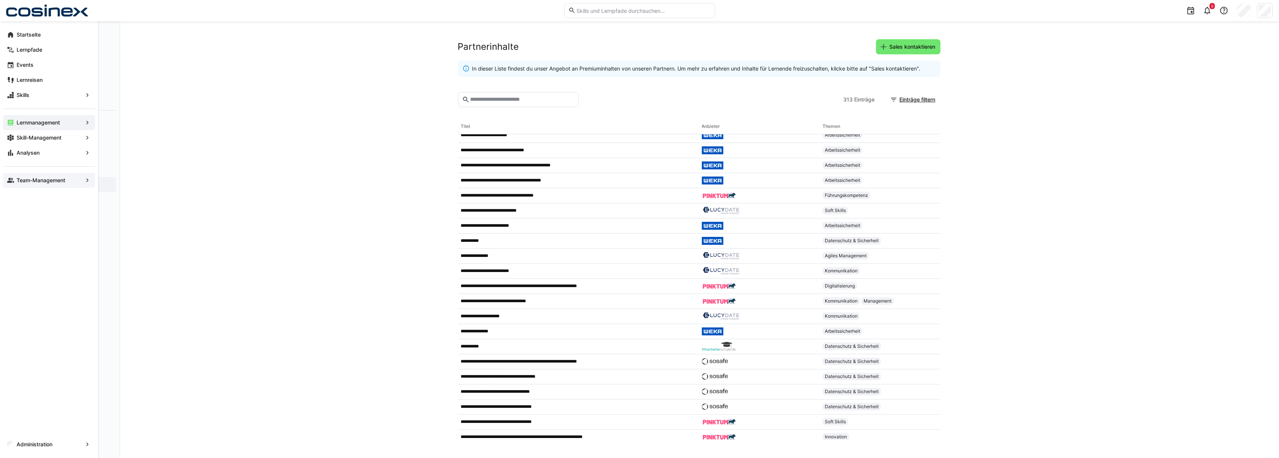
click at [38, 185] on div "Team-Management" at bounding box center [49, 180] width 92 height 15
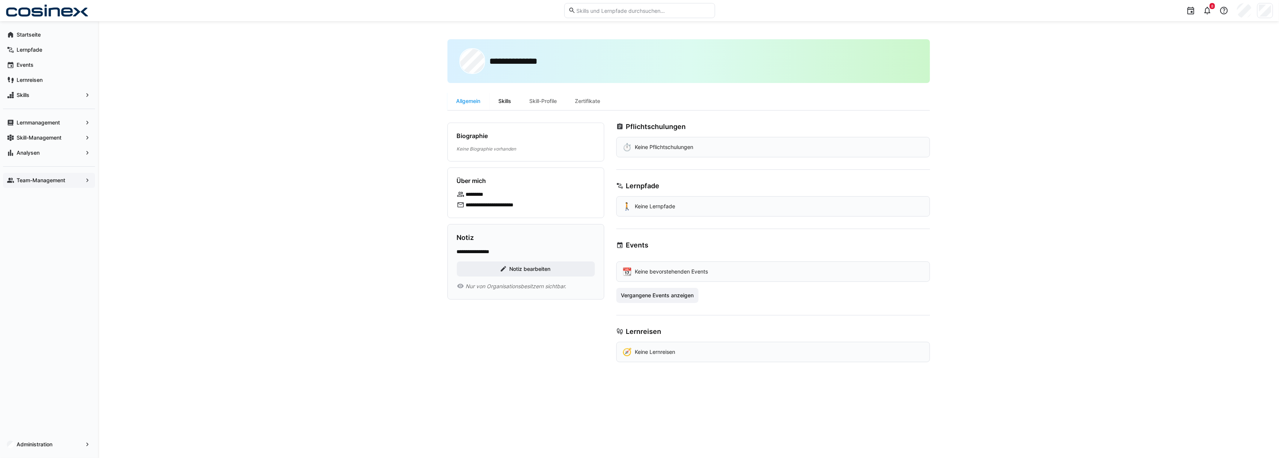
click at [510, 97] on div "Skills" at bounding box center [505, 101] width 31 height 18
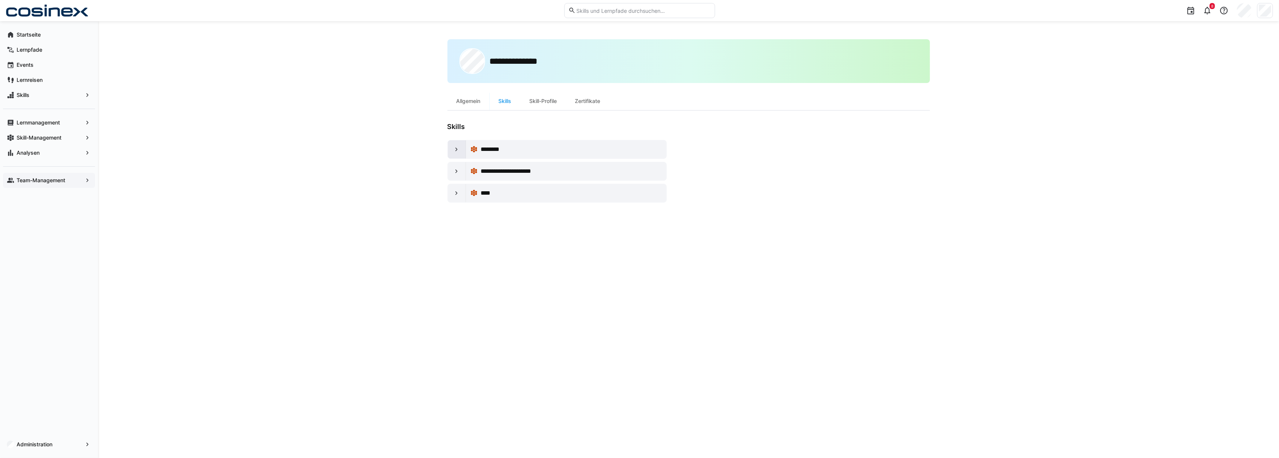
click at [454, 144] on div at bounding box center [457, 149] width 18 height 18
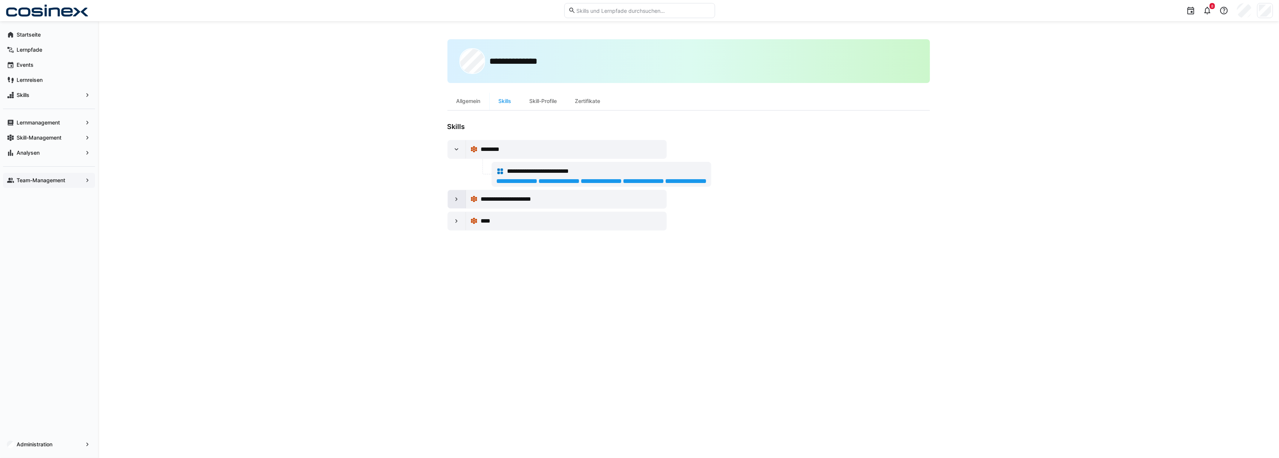
click at [454, 201] on eds-icon at bounding box center [457, 199] width 8 height 8
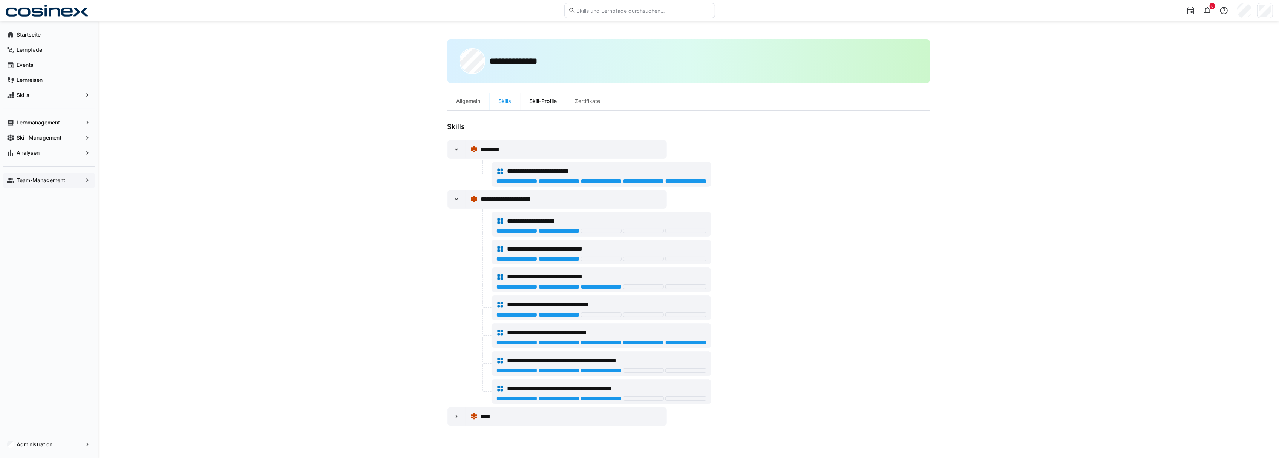
click at [538, 101] on div "Skill-Profile" at bounding box center [544, 101] width 46 height 18
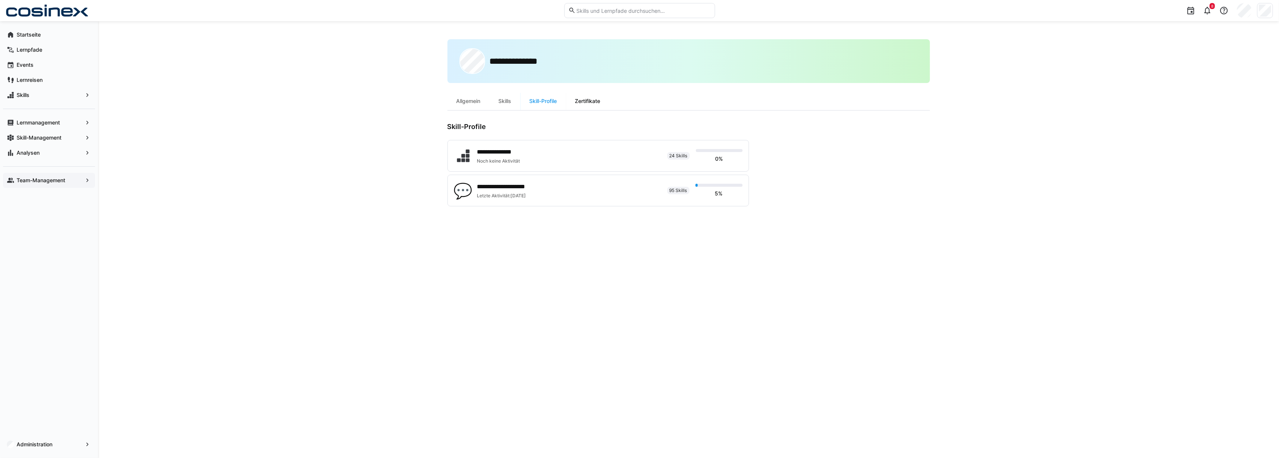
click at [584, 92] on div "Zertifikate" at bounding box center [587, 101] width 43 height 18
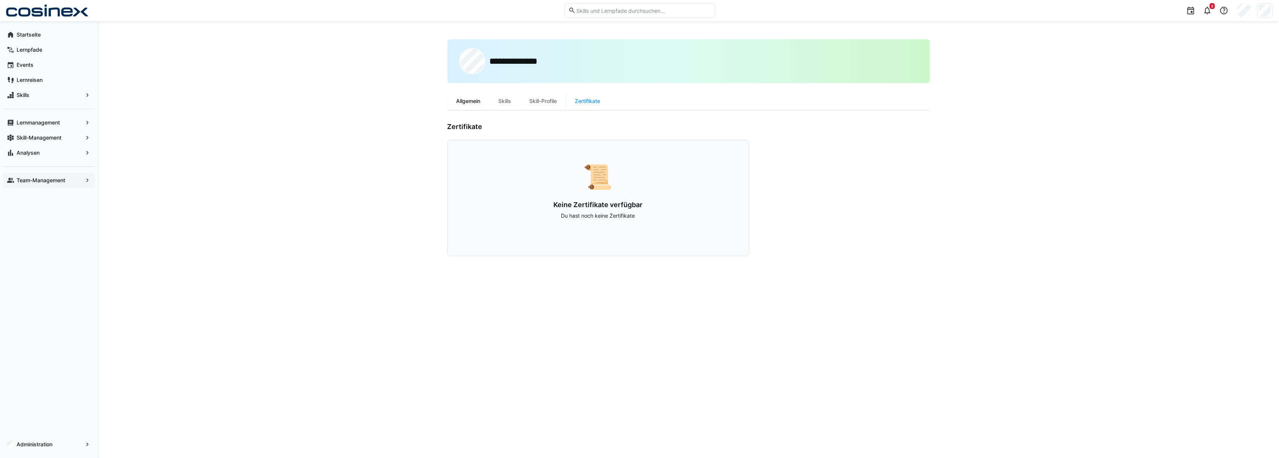
click at [456, 107] on div "Allgemein" at bounding box center [469, 101] width 42 height 18
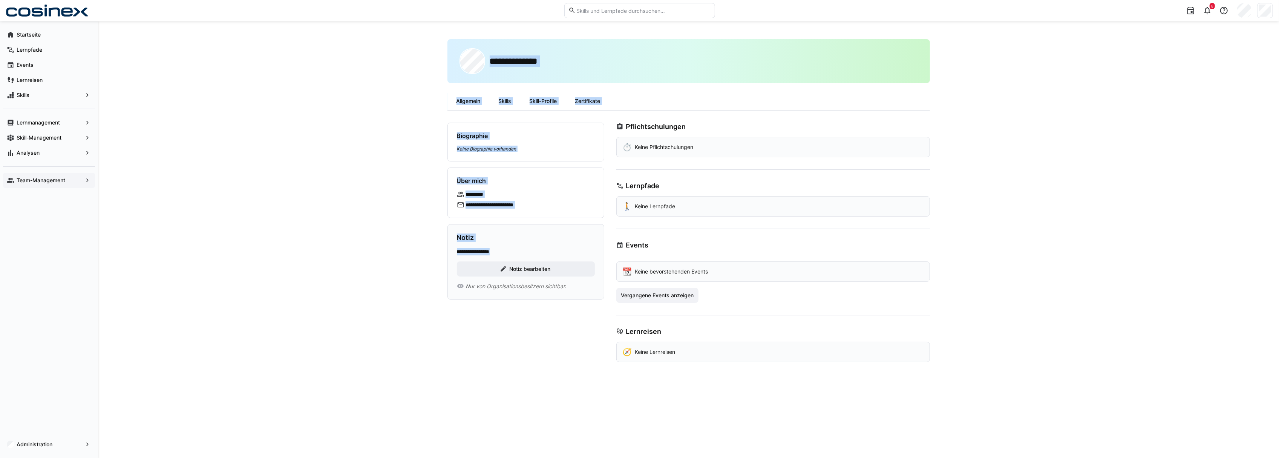
drag, startPoint x: 504, startPoint y: 255, endPoint x: 443, endPoint y: 256, distance: 61.5
click at [443, 256] on div "**********" at bounding box center [688, 239] width 1181 height 437
click at [411, 296] on div "**********" at bounding box center [688, 239] width 1181 height 437
click at [53, 55] on div "Lernpfade" at bounding box center [49, 49] width 92 height 15
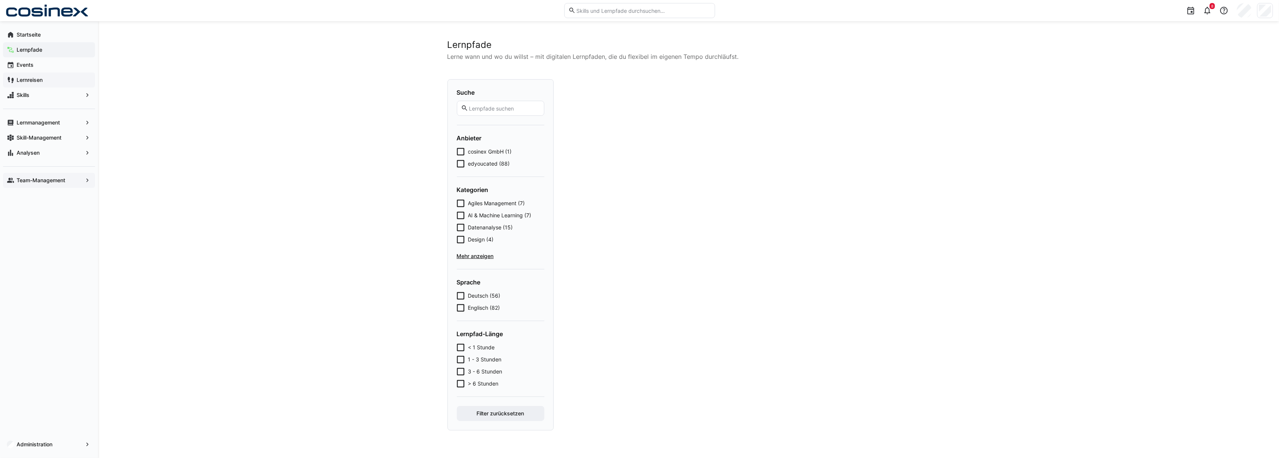
click at [48, 75] on div "Lernreisen" at bounding box center [49, 79] width 92 height 15
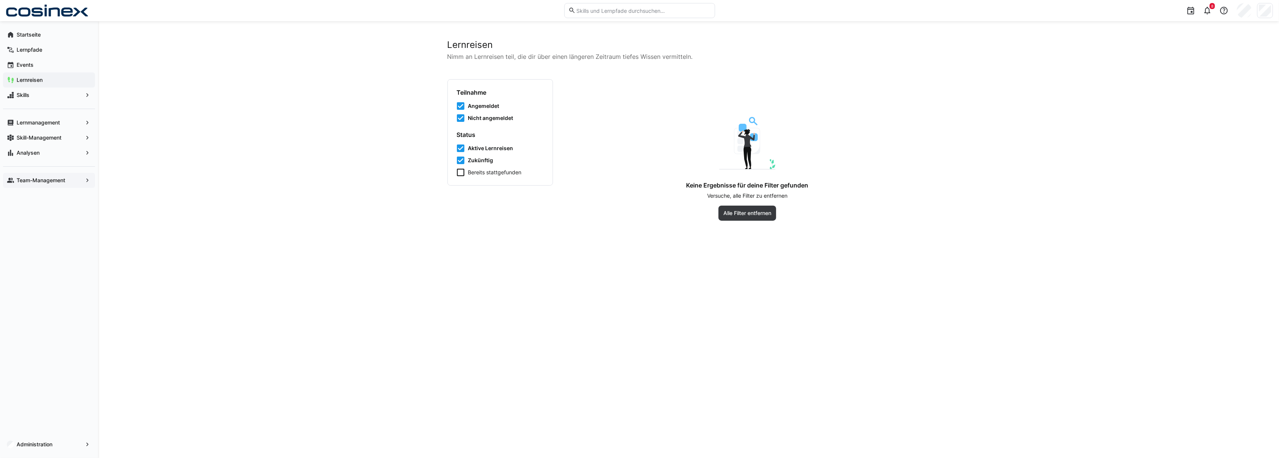
click at [711, 210] on div "Keine Ergebnisse für deine Filter gefunden Versuche, alle Filter zu entfernen A…" at bounding box center [748, 169] width 290 height 104
drag, startPoint x: 725, startPoint y: 213, endPoint x: 731, endPoint y: 213, distance: 6.8
click at [731, 213] on span "Alle Filter entfernen" at bounding box center [747, 213] width 50 height 8
click at [52, 55] on div "Lernpfade" at bounding box center [49, 49] width 92 height 15
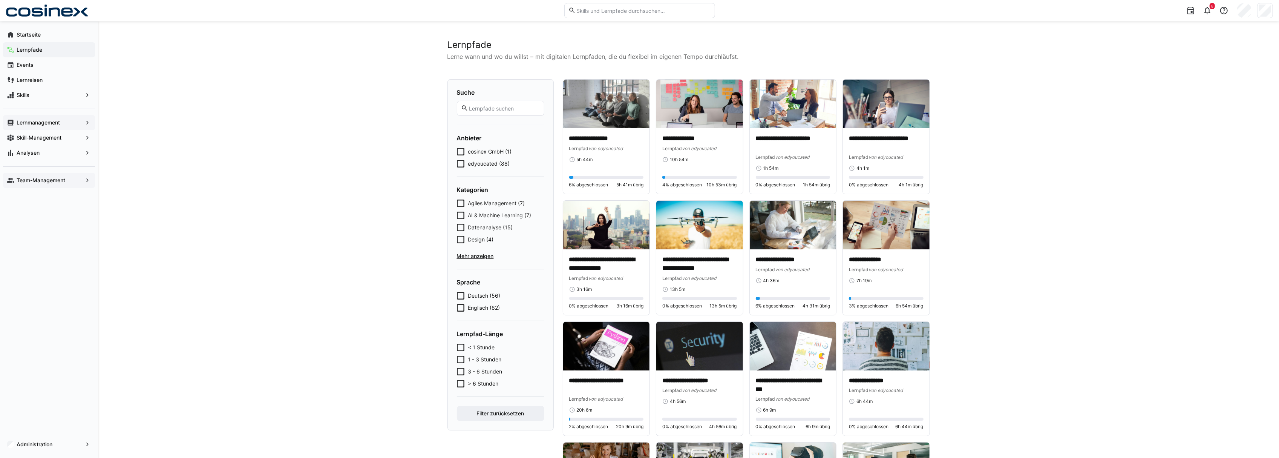
click at [0, 0] on app-navigation-label "Lernmanagement" at bounding box center [0, 0] width 0 height 0
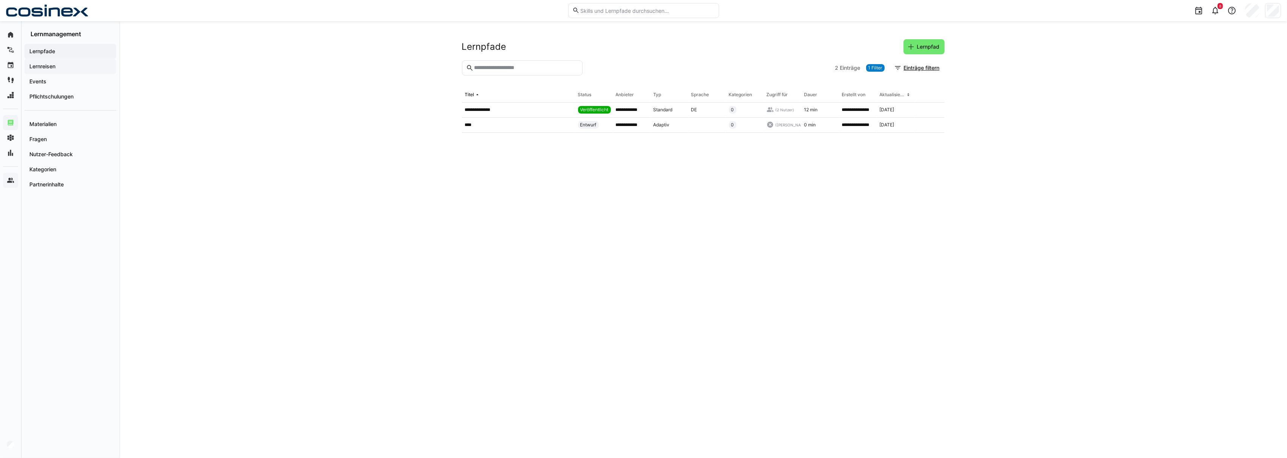
click at [84, 66] on span "Lernreisen" at bounding box center [70, 67] width 84 height 8
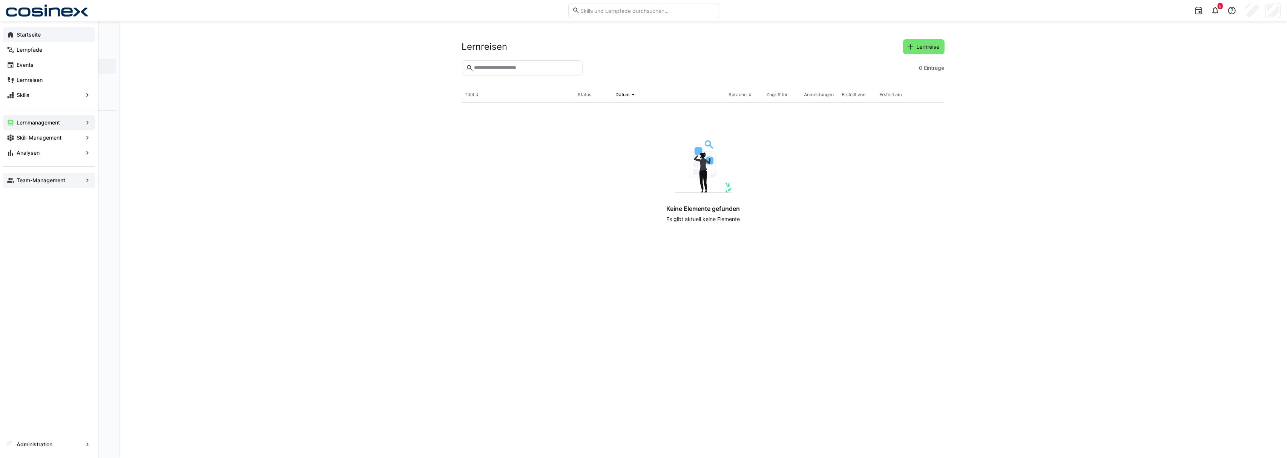
click at [0, 0] on app-navigation-label "Startseite" at bounding box center [0, 0] width 0 height 0
